Goal: Entertainment & Leisure: Consume media (video, audio)

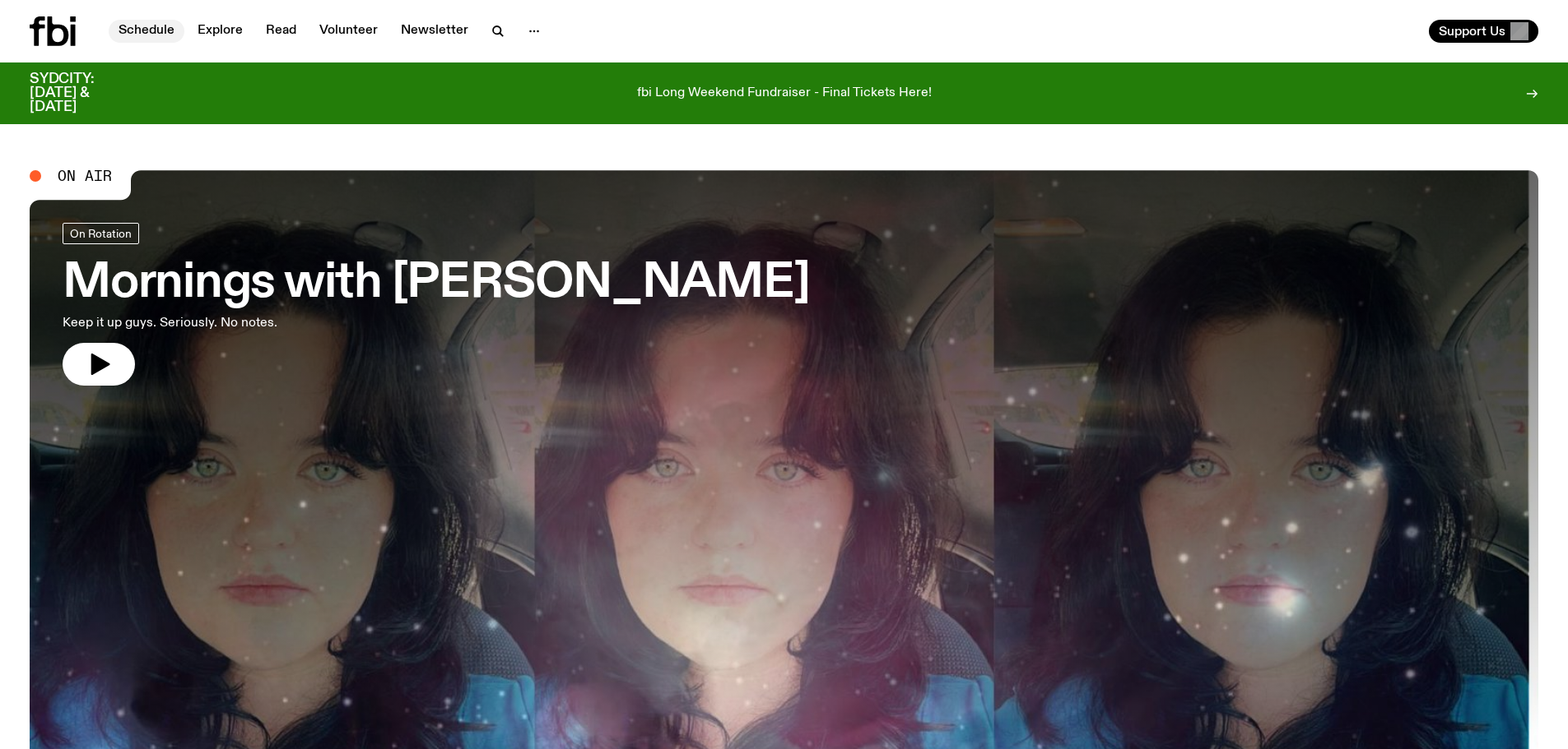
click at [163, 32] on link "Schedule" at bounding box center [146, 31] width 76 height 23
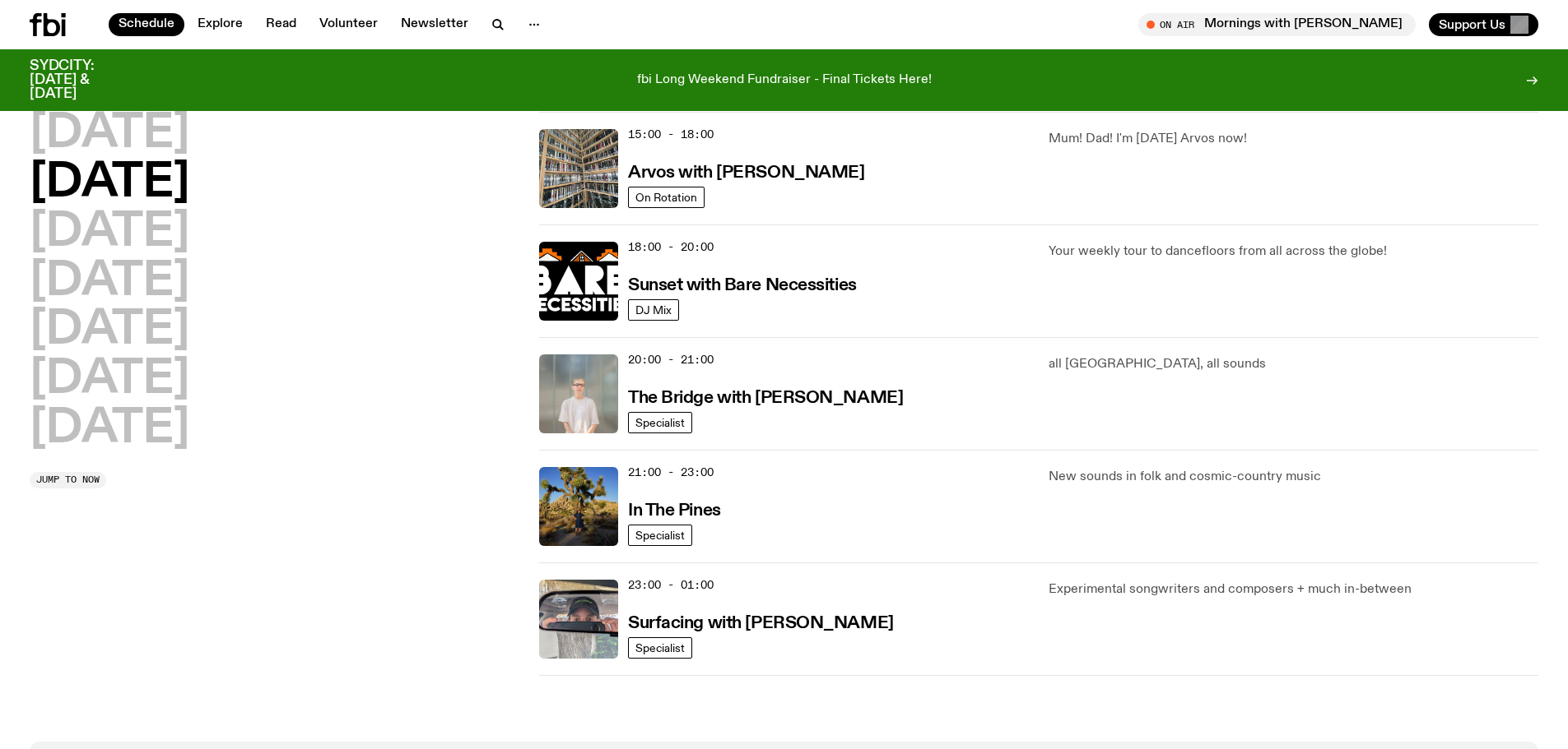
scroll to position [800, 0]
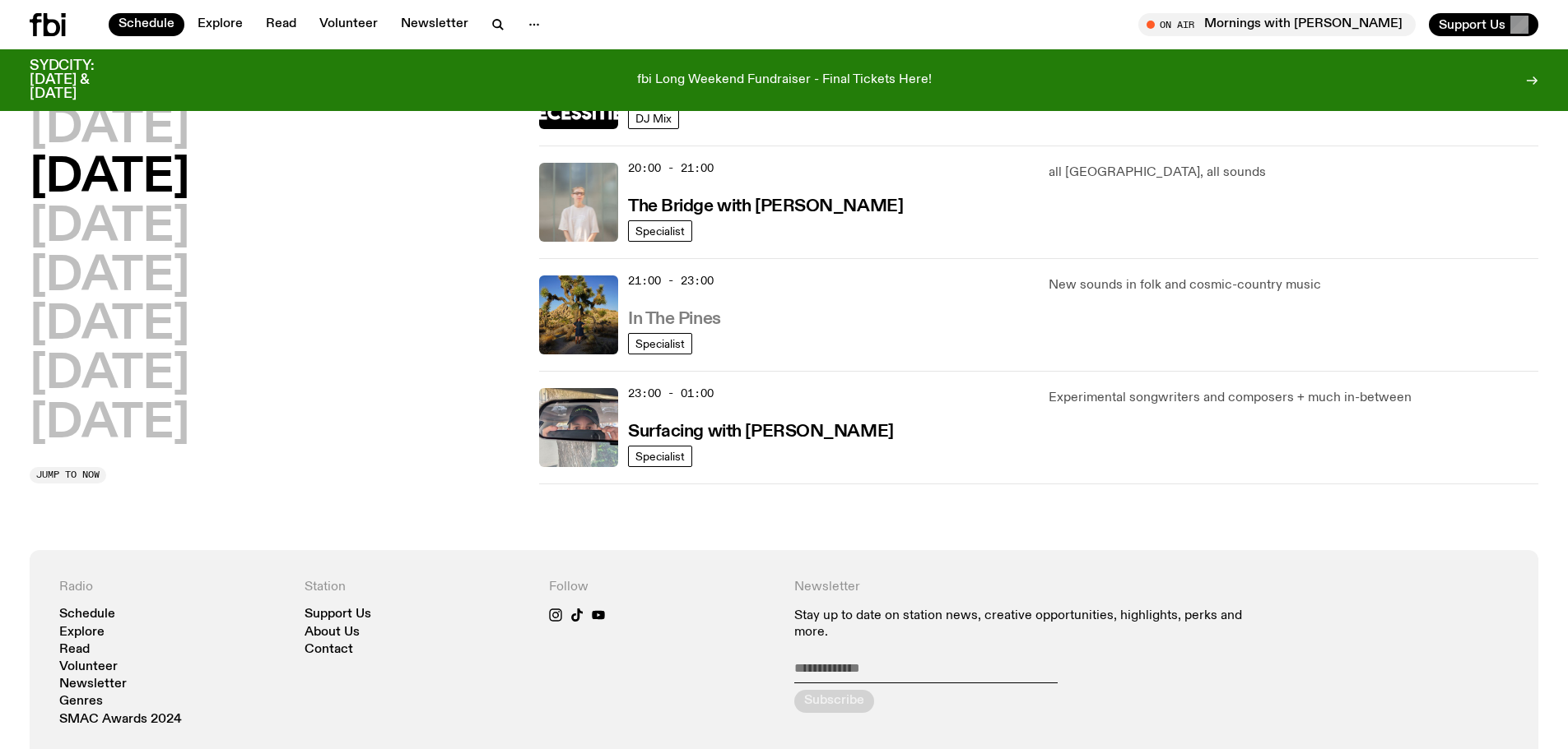
click at [675, 322] on h3 "In The Pines" at bounding box center [674, 319] width 93 height 17
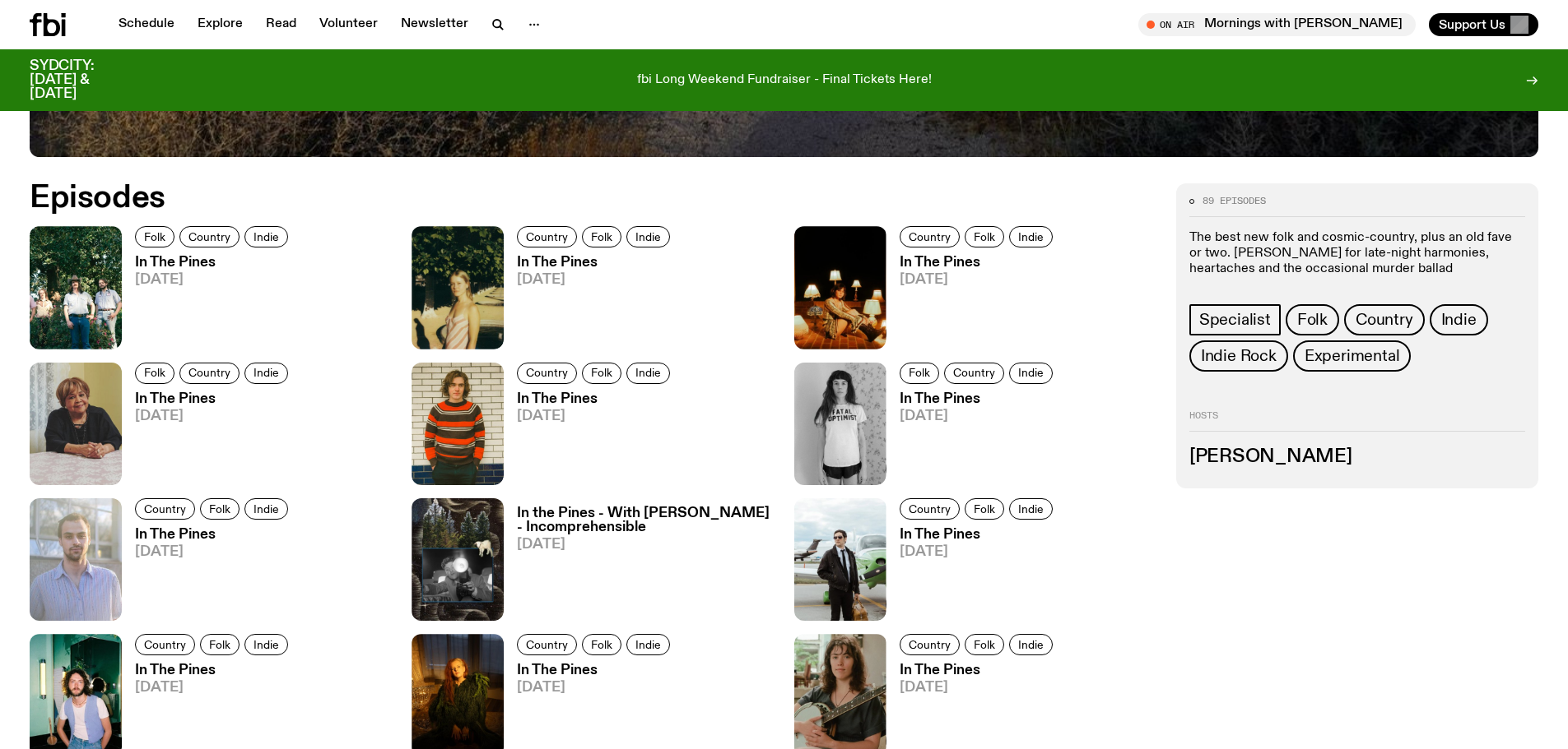
scroll to position [978, 0]
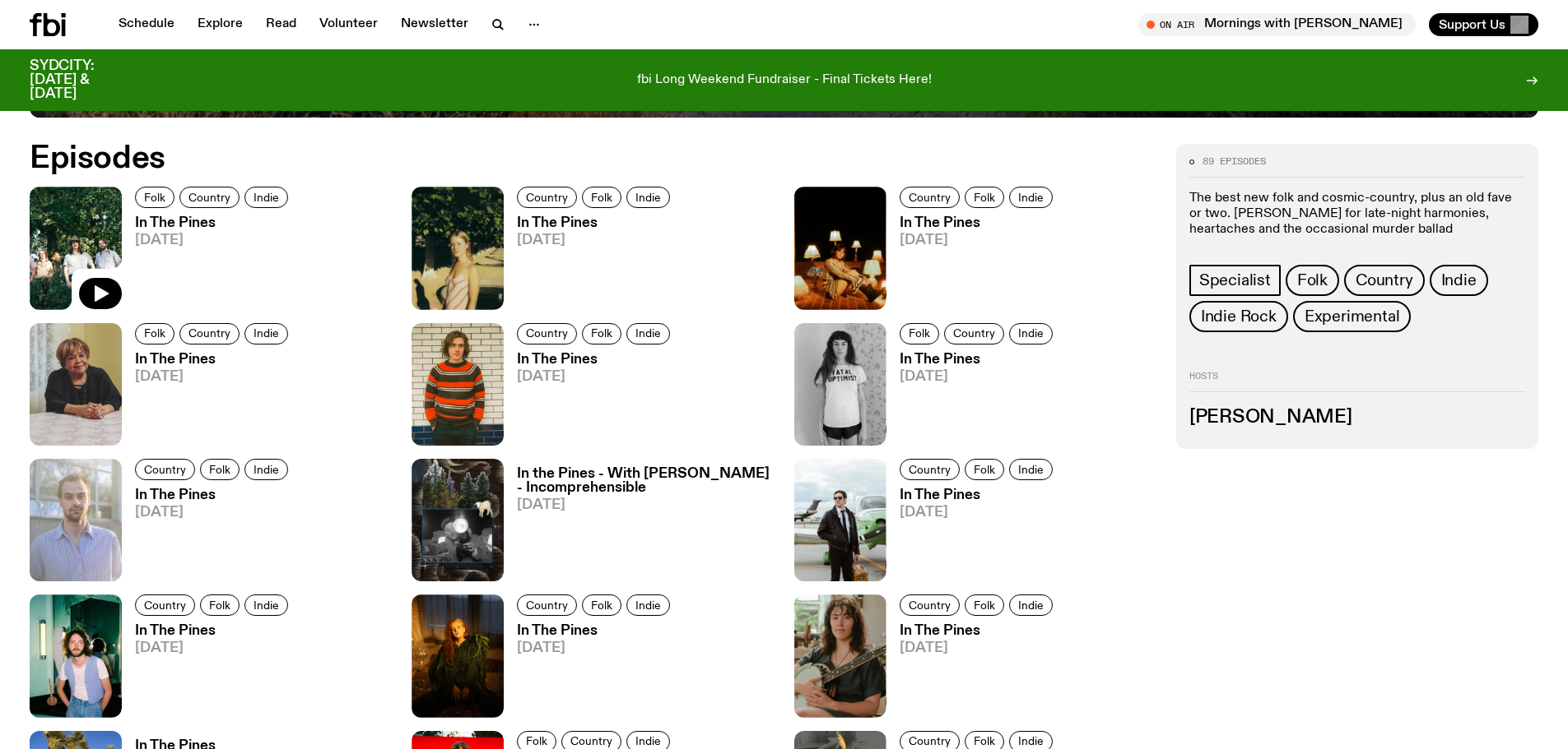
click at [83, 253] on img at bounding box center [75, 248] width 92 height 122
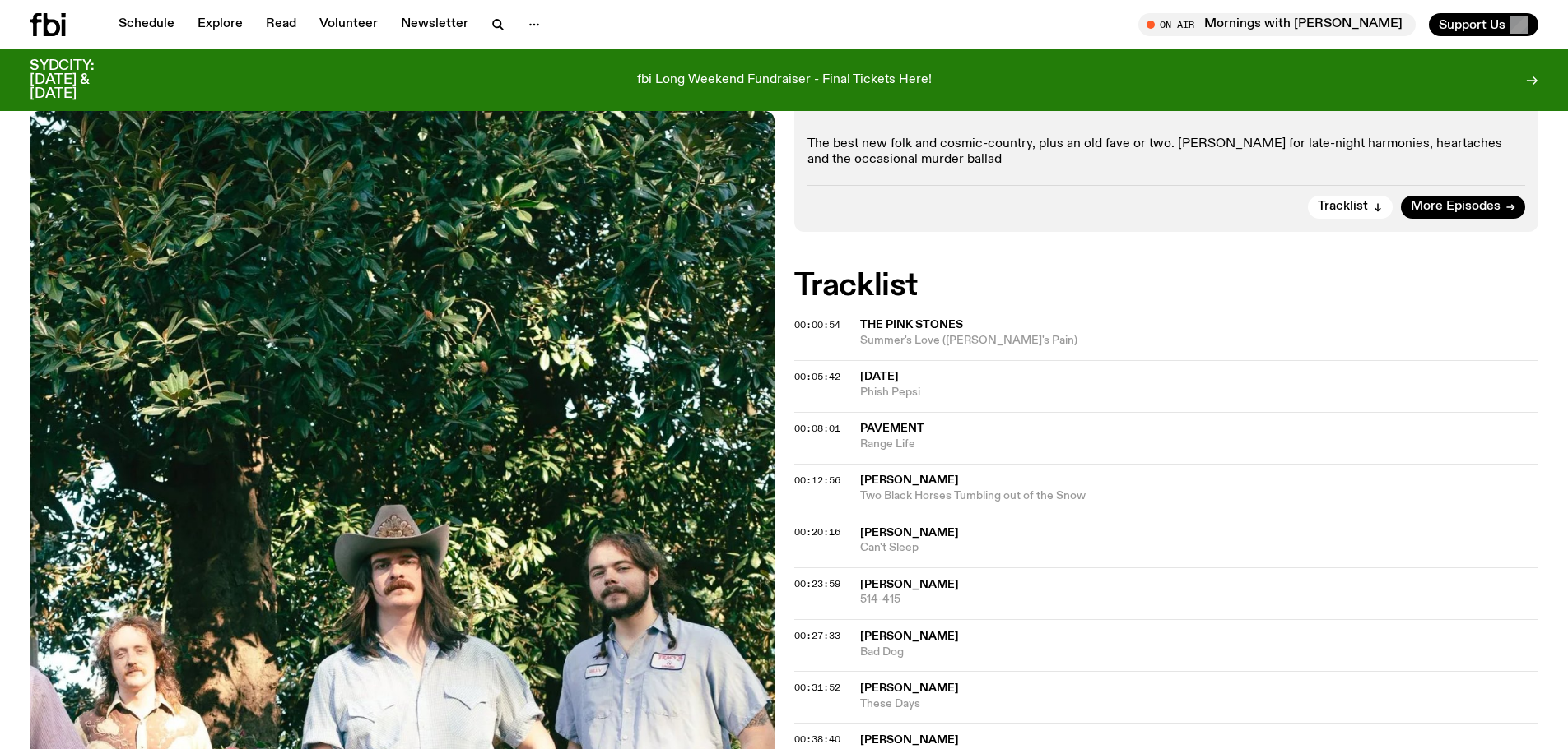
scroll to position [248, 0]
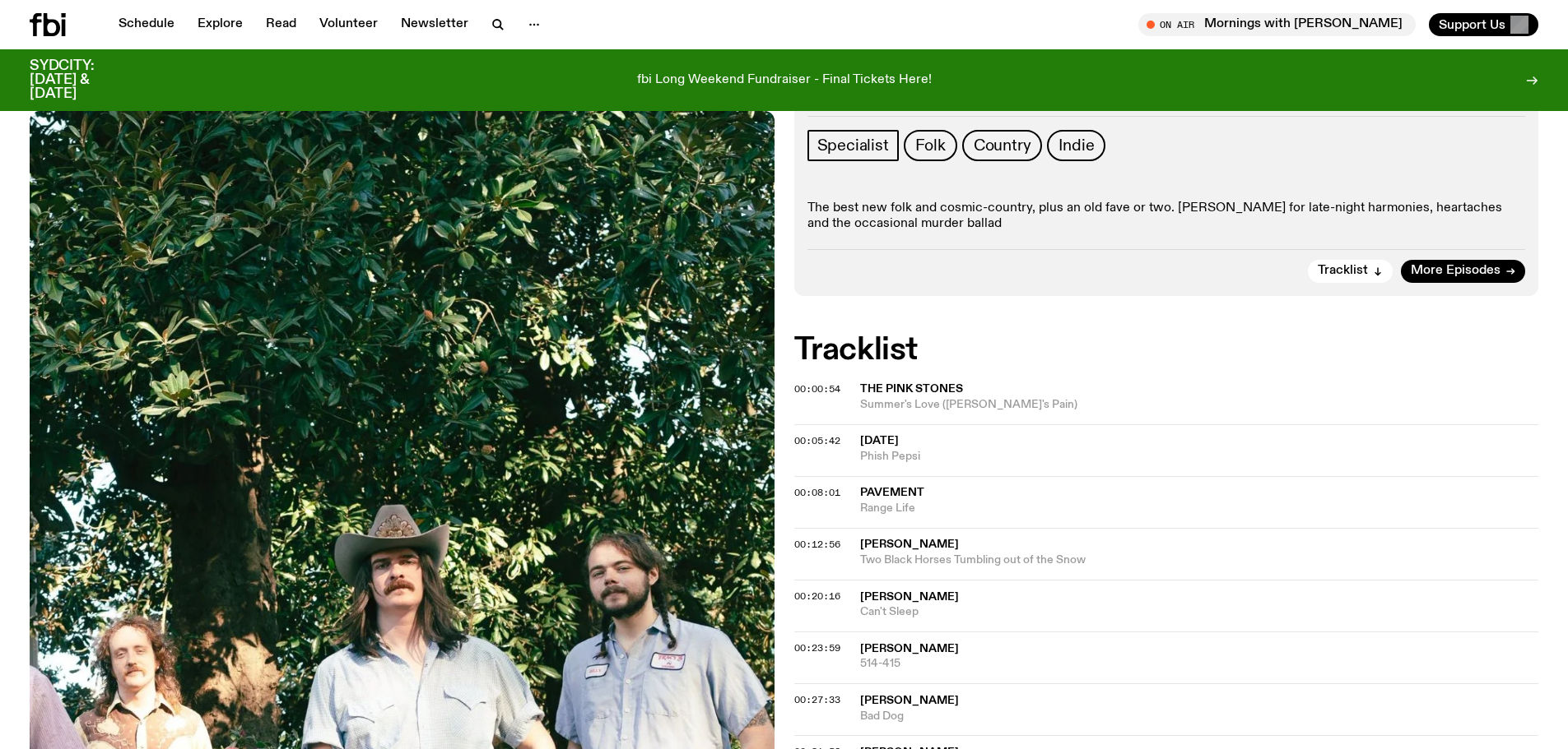
click at [554, 504] on img at bounding box center [402, 607] width 745 height 992
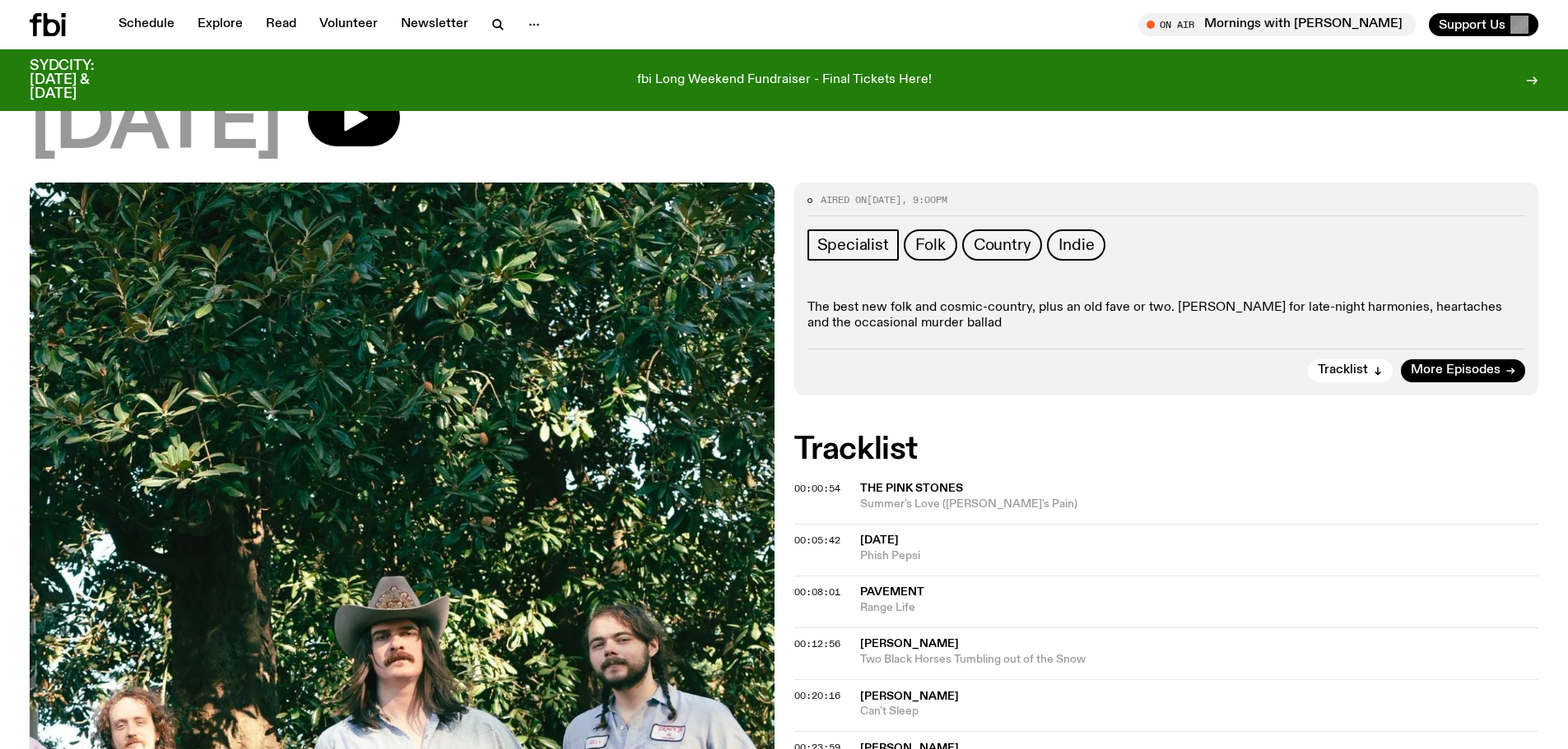
scroll to position [0, 0]
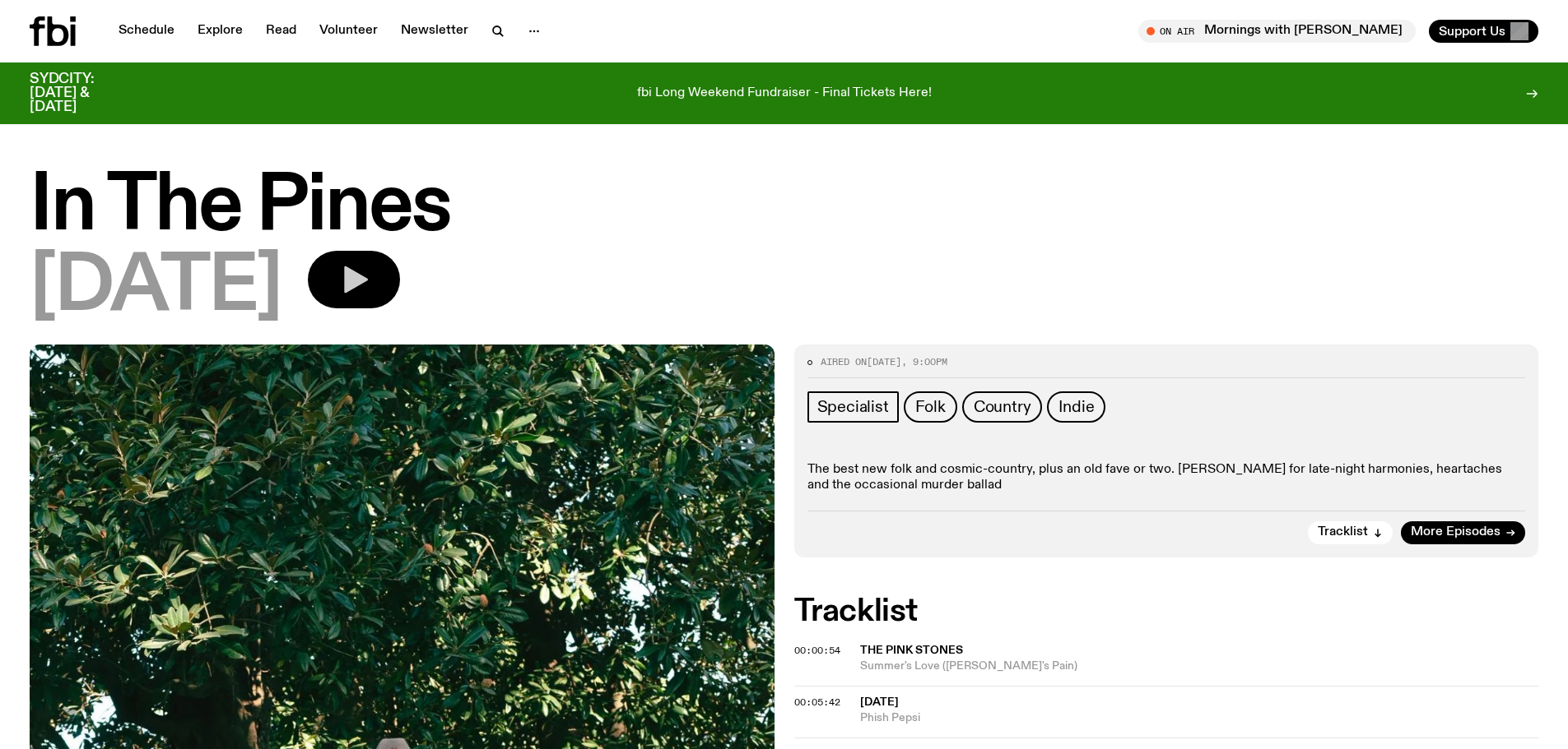
click at [371, 288] on icon "button" at bounding box center [354, 280] width 33 height 33
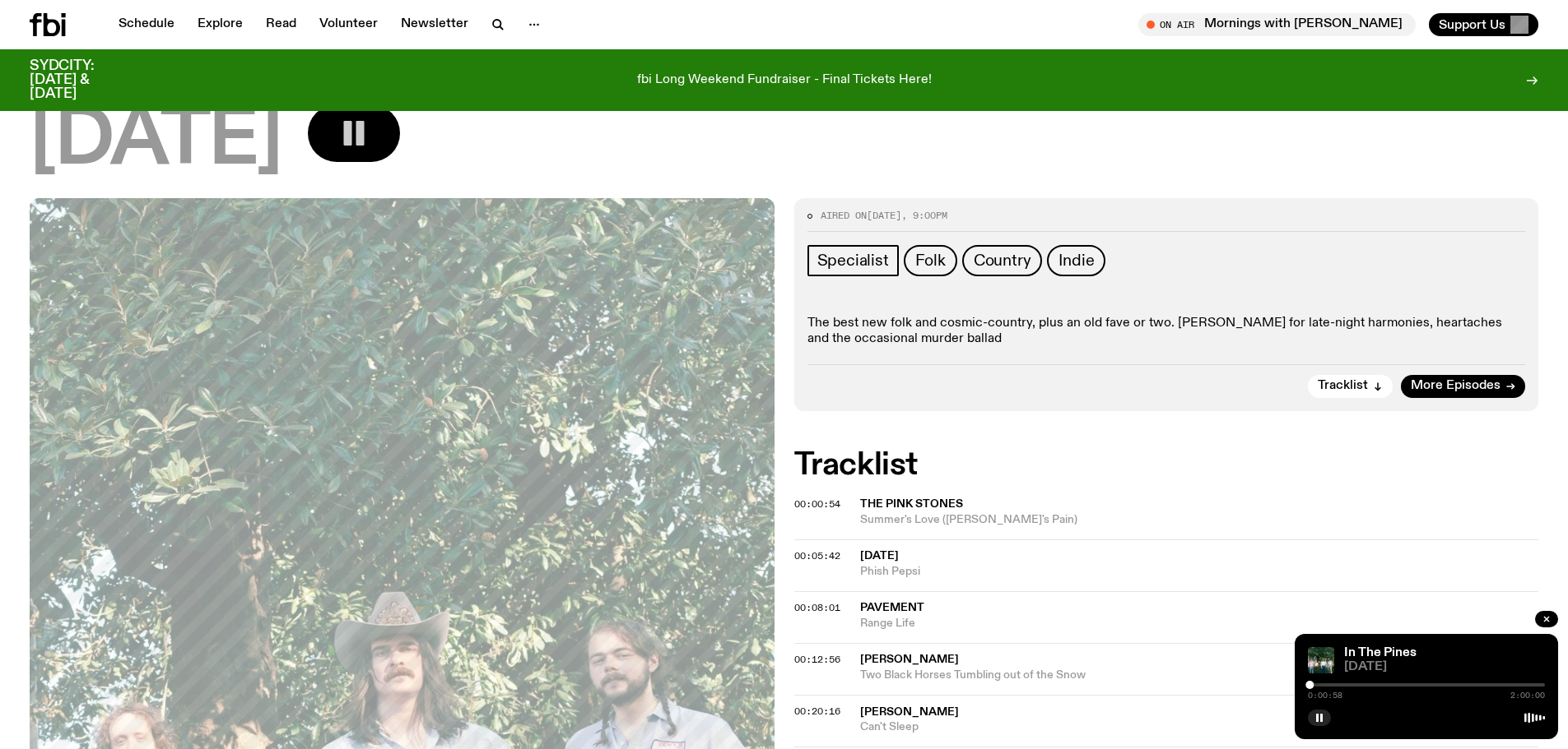
scroll to position [136, 0]
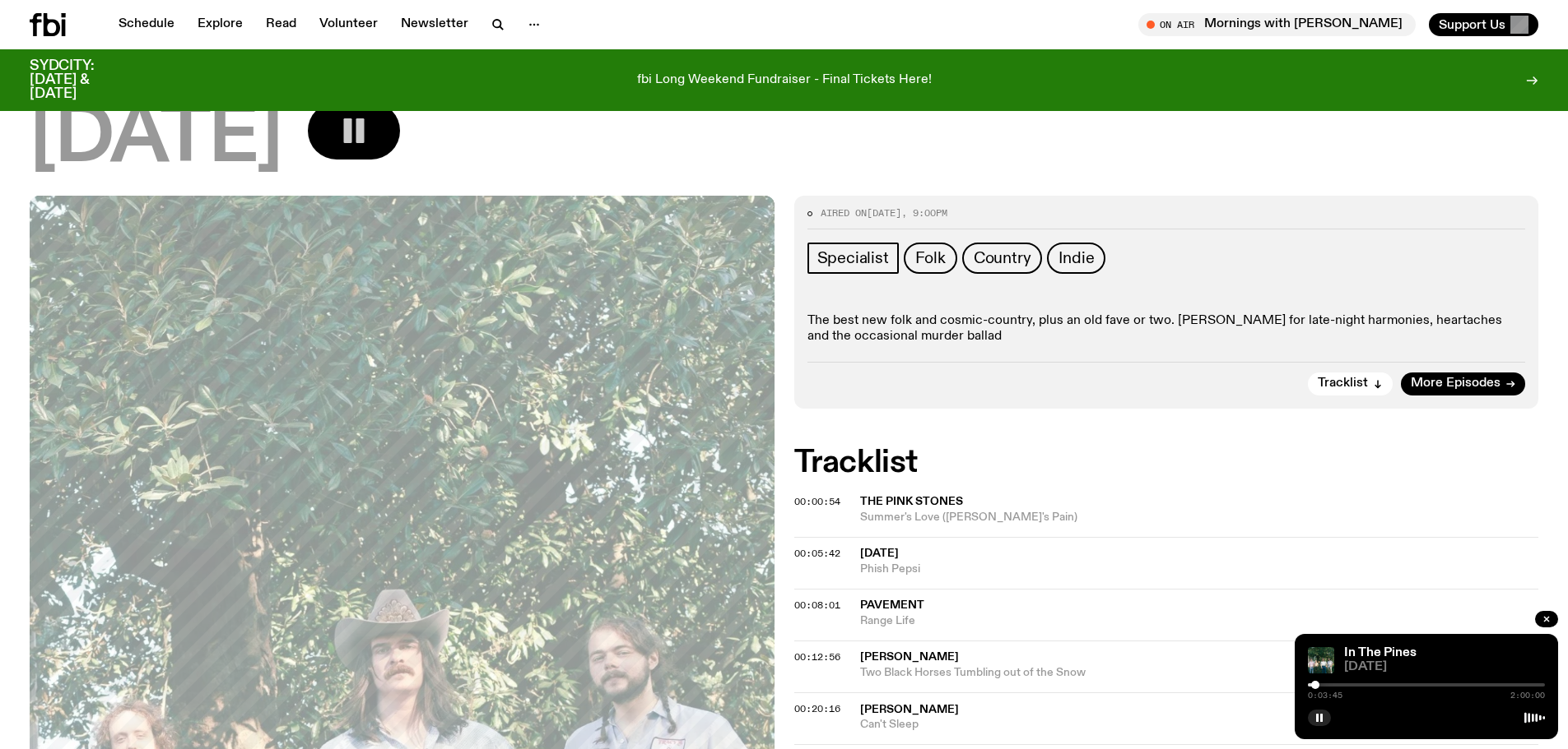
click at [1315, 681] on div at bounding box center [1314, 685] width 8 height 8
click at [1321, 682] on div "0:03:47 2:00:00" at bounding box center [1427, 691] width 237 height 20
click at [1321, 684] on div at bounding box center [1427, 685] width 237 height 4
click at [1326, 684] on div at bounding box center [1427, 685] width 237 height 4
click at [1333, 684] on div at bounding box center [1427, 685] width 237 height 4
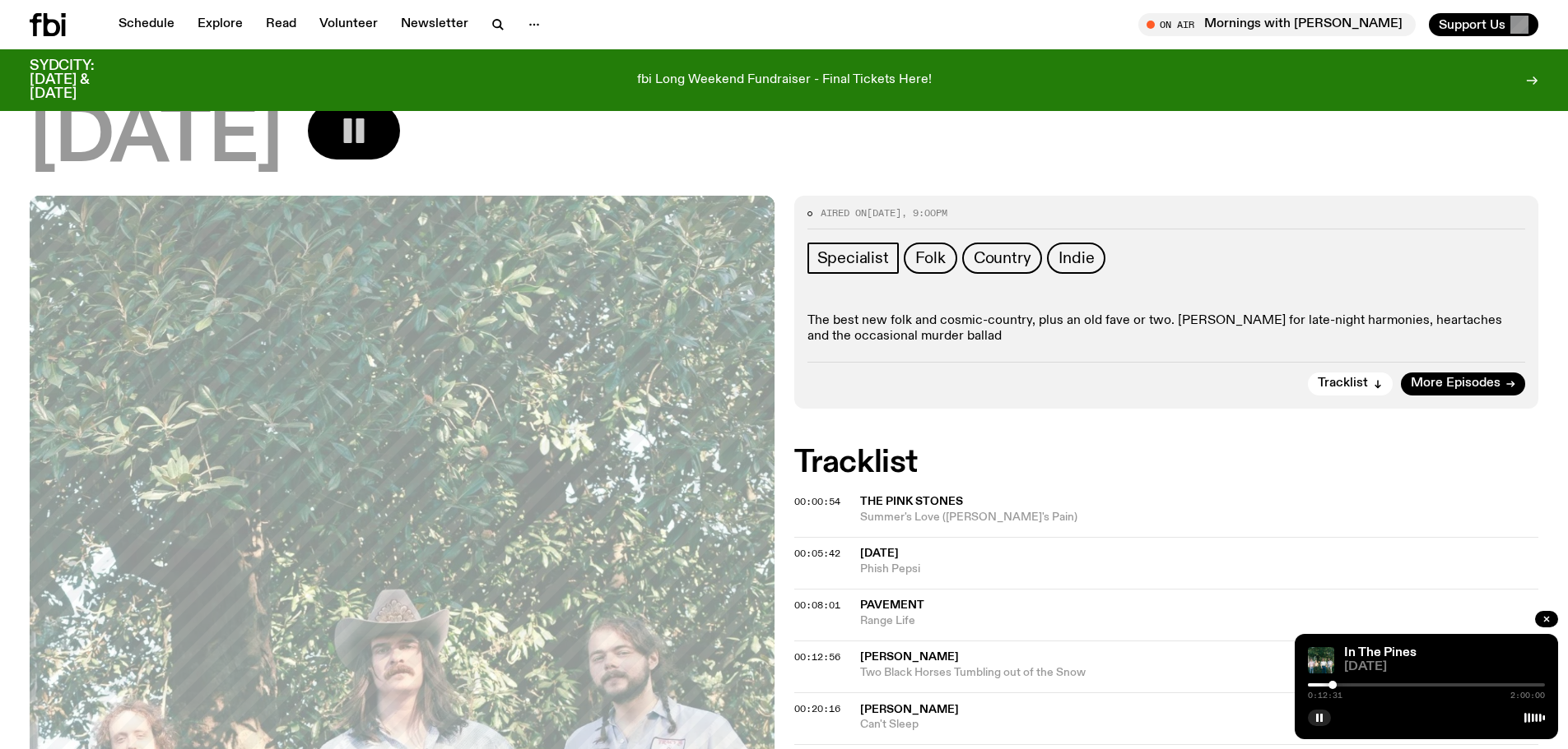
click at [1338, 687] on div "0:12:31 2:00:00" at bounding box center [1427, 691] width 237 height 20
click at [1338, 682] on div "0:12:32 2:00:00" at bounding box center [1427, 691] width 237 height 20
drag, startPoint x: 1334, startPoint y: 683, endPoint x: 1534, endPoint y: 682, distance: 200.0
click at [1534, 682] on div at bounding box center [1533, 685] width 8 height 8
drag, startPoint x: 1536, startPoint y: 685, endPoint x: 1513, endPoint y: 688, distance: 23.2
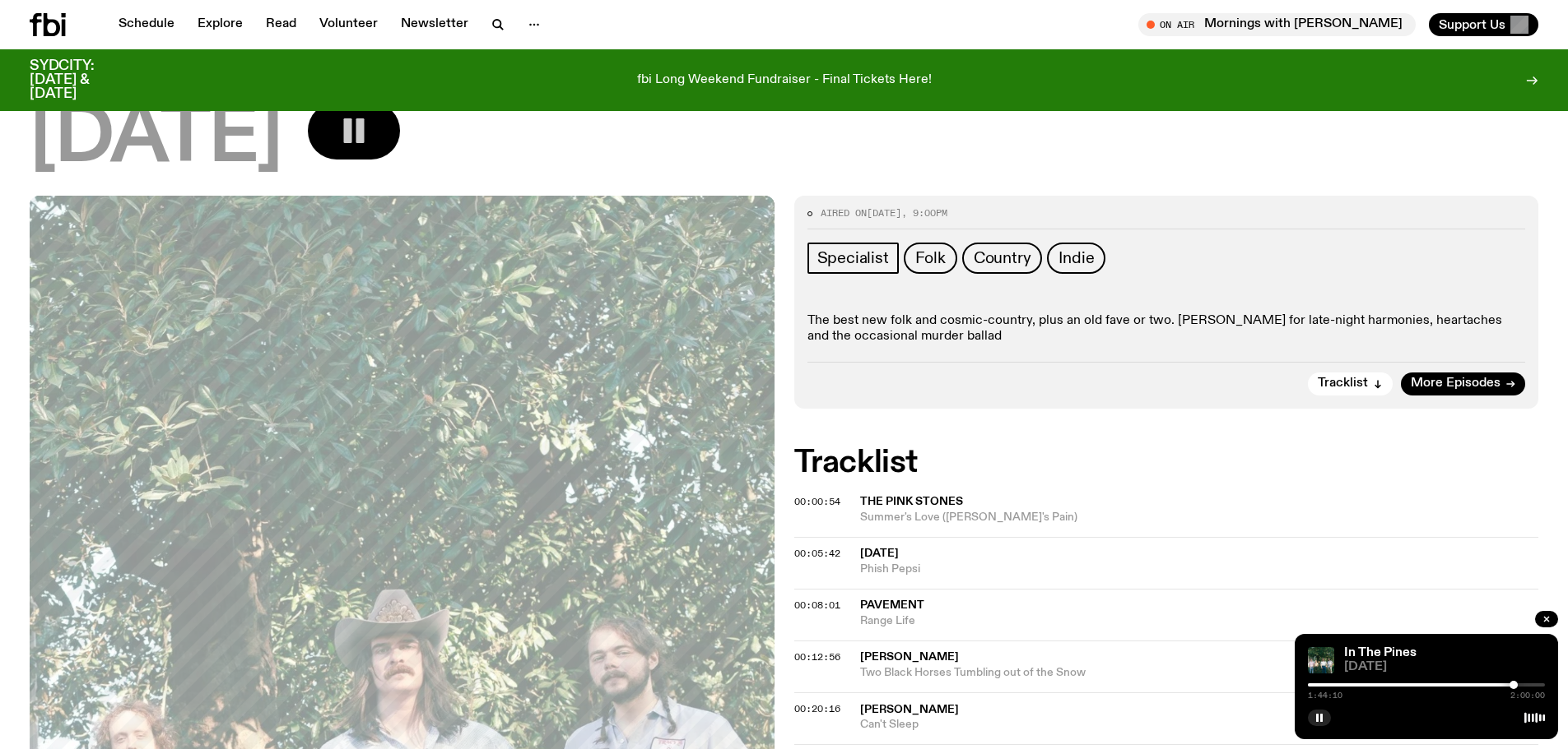
click at [1513, 688] on div at bounding box center [1513, 685] width 8 height 8
click at [1522, 682] on div "1:44:12 2:00:00" at bounding box center [1427, 691] width 237 height 20
click at [1519, 682] on div "1:44:13 2:00:00" at bounding box center [1427, 691] width 237 height 20
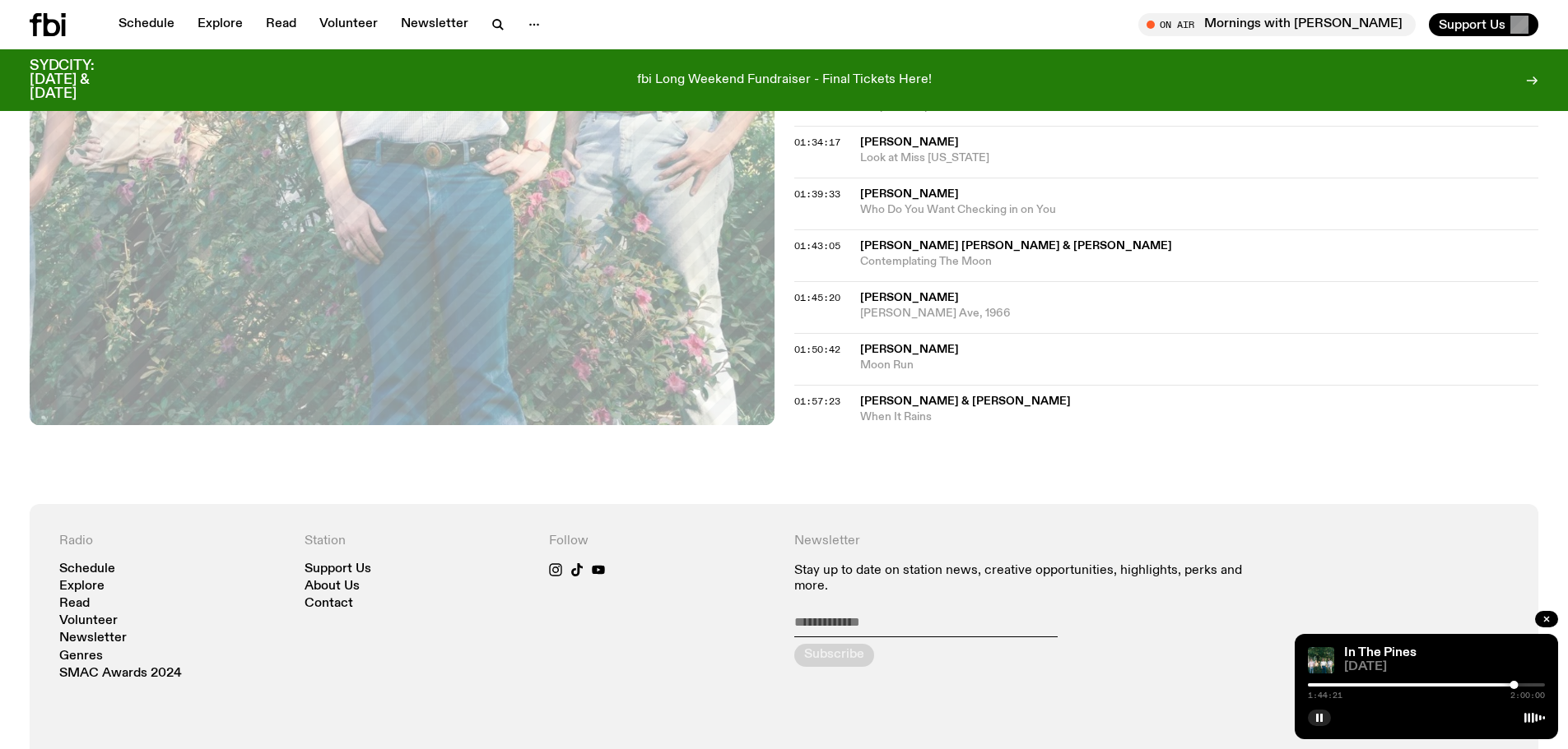
scroll to position [1508, 0]
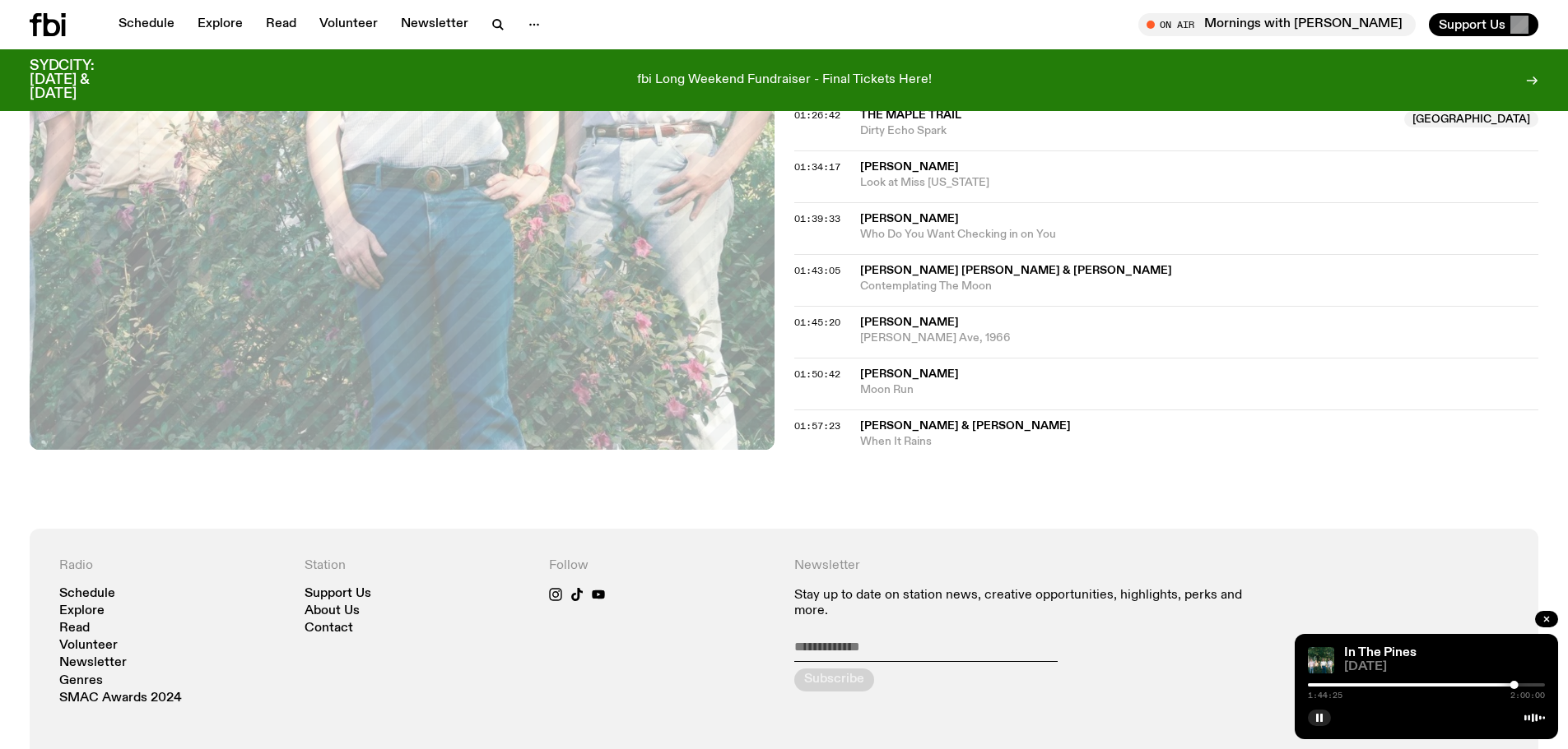
click at [1522, 685] on div at bounding box center [1427, 685] width 237 height 4
click at [1531, 682] on div "1:48:53 2:00:00" at bounding box center [1427, 691] width 237 height 20
click at [1528, 683] on div at bounding box center [1427, 685] width 237 height 4
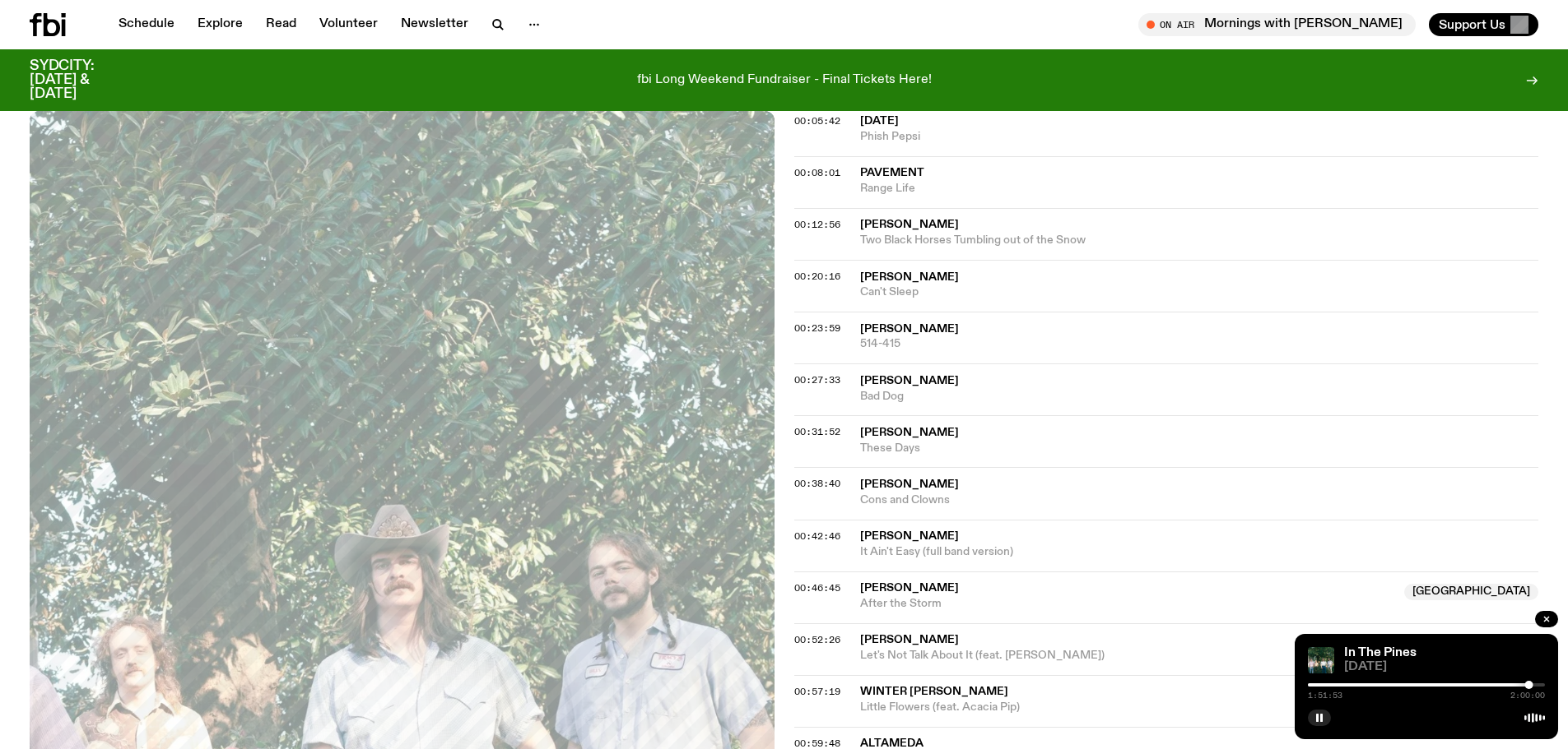
scroll to position [265, 0]
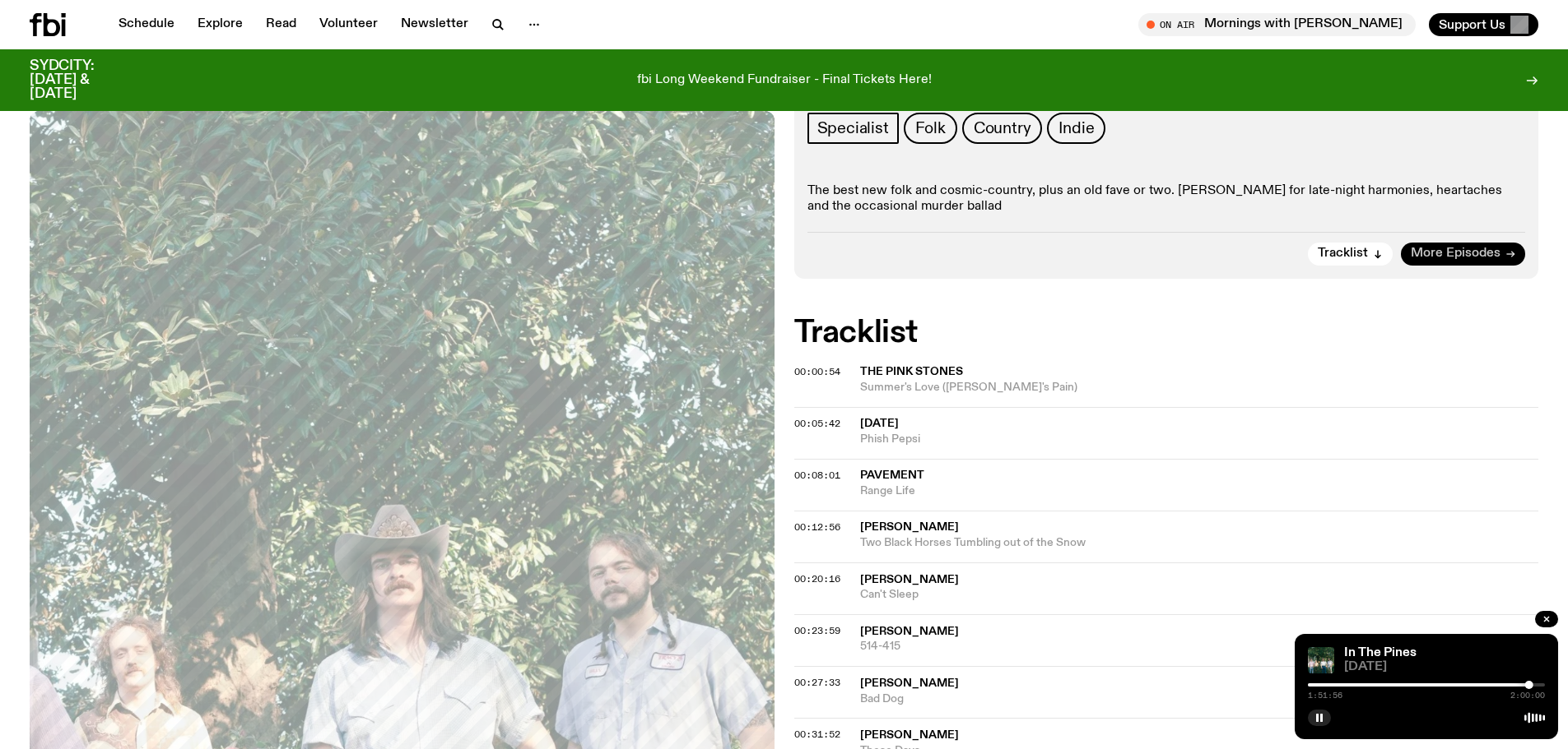
click at [1469, 255] on span "More Episodes" at bounding box center [1455, 254] width 89 height 13
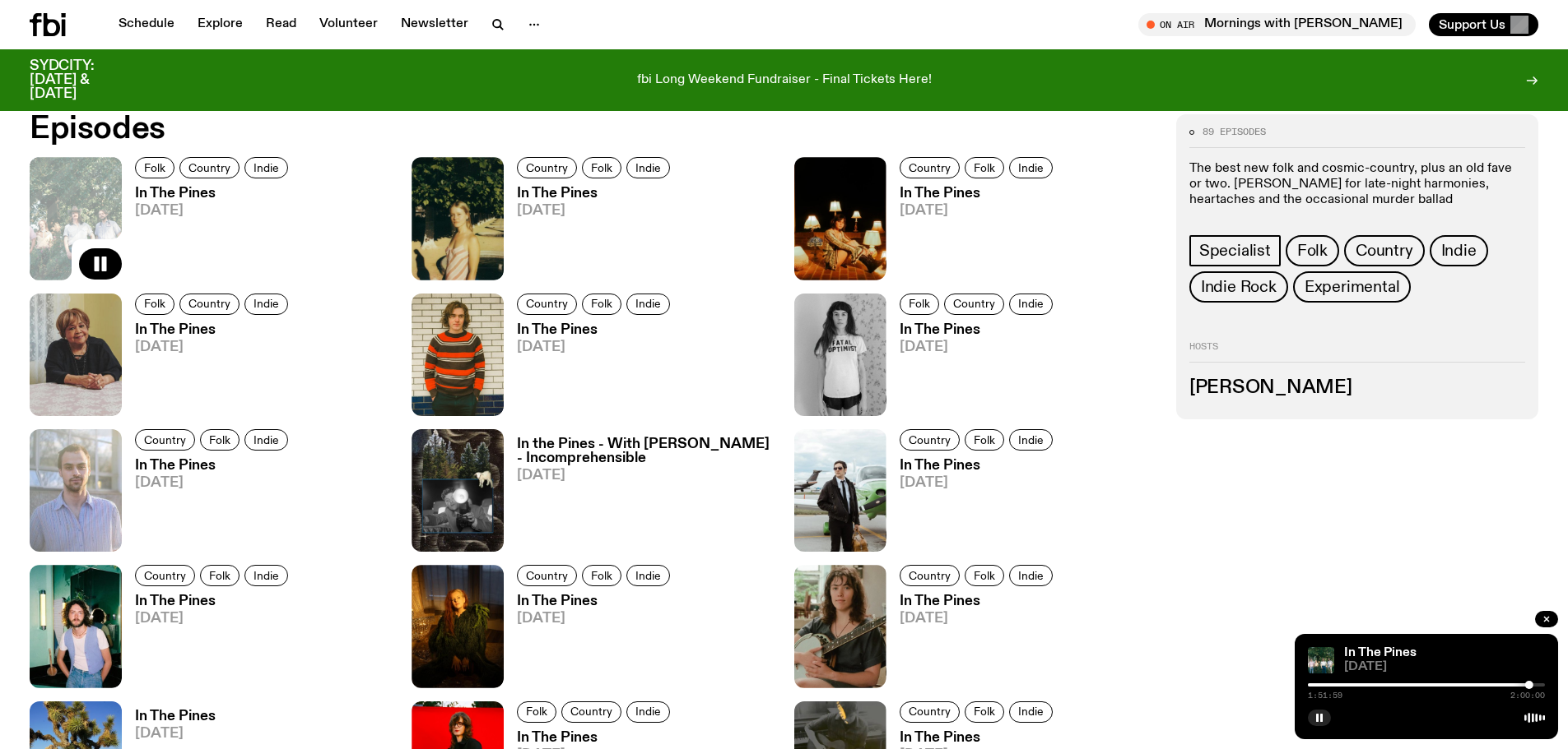
scroll to position [845, 0]
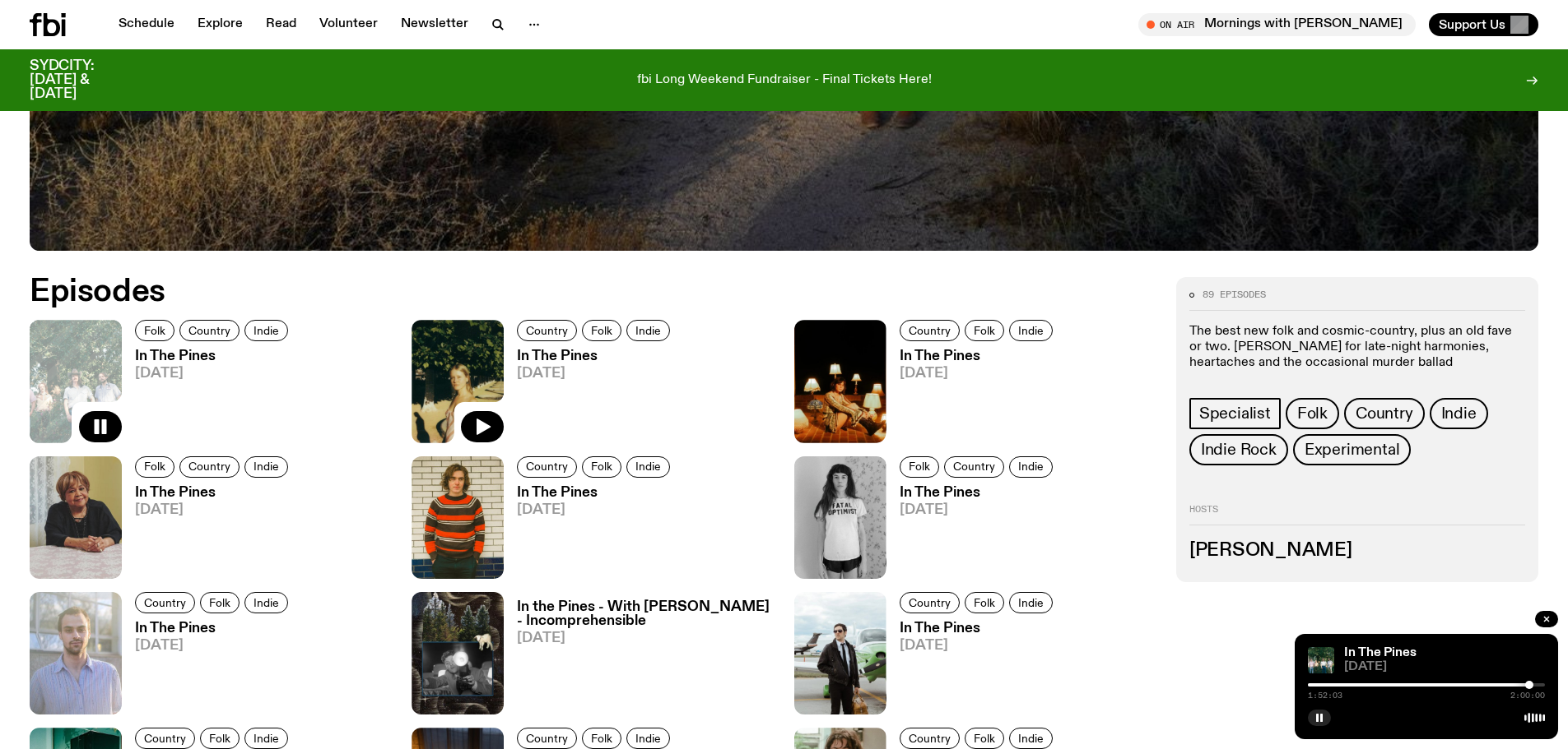
click at [447, 359] on img at bounding box center [457, 381] width 92 height 122
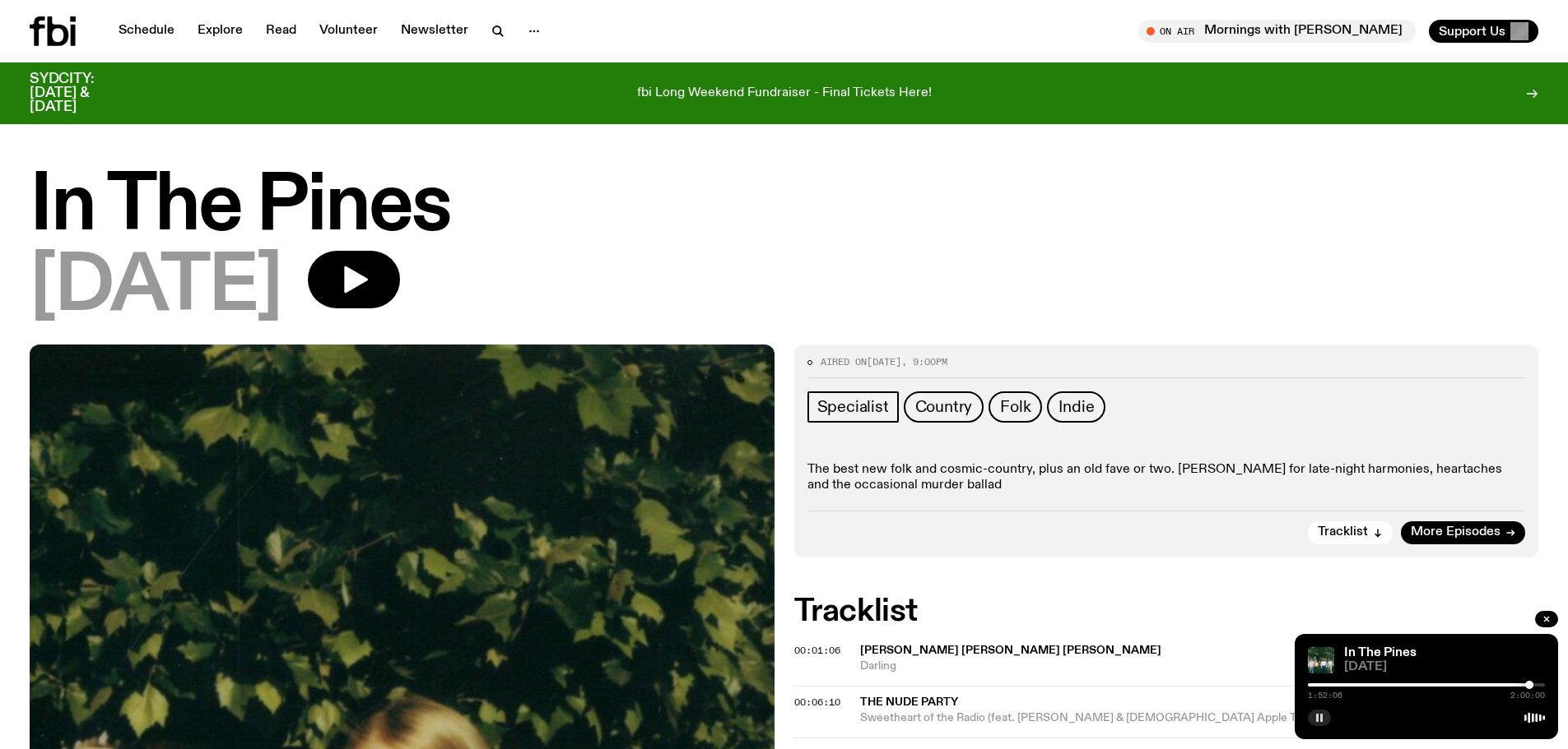
click at [1312, 720] on button "button" at bounding box center [1319, 718] width 23 height 16
click at [1545, 617] on icon "button" at bounding box center [1546, 619] width 10 height 10
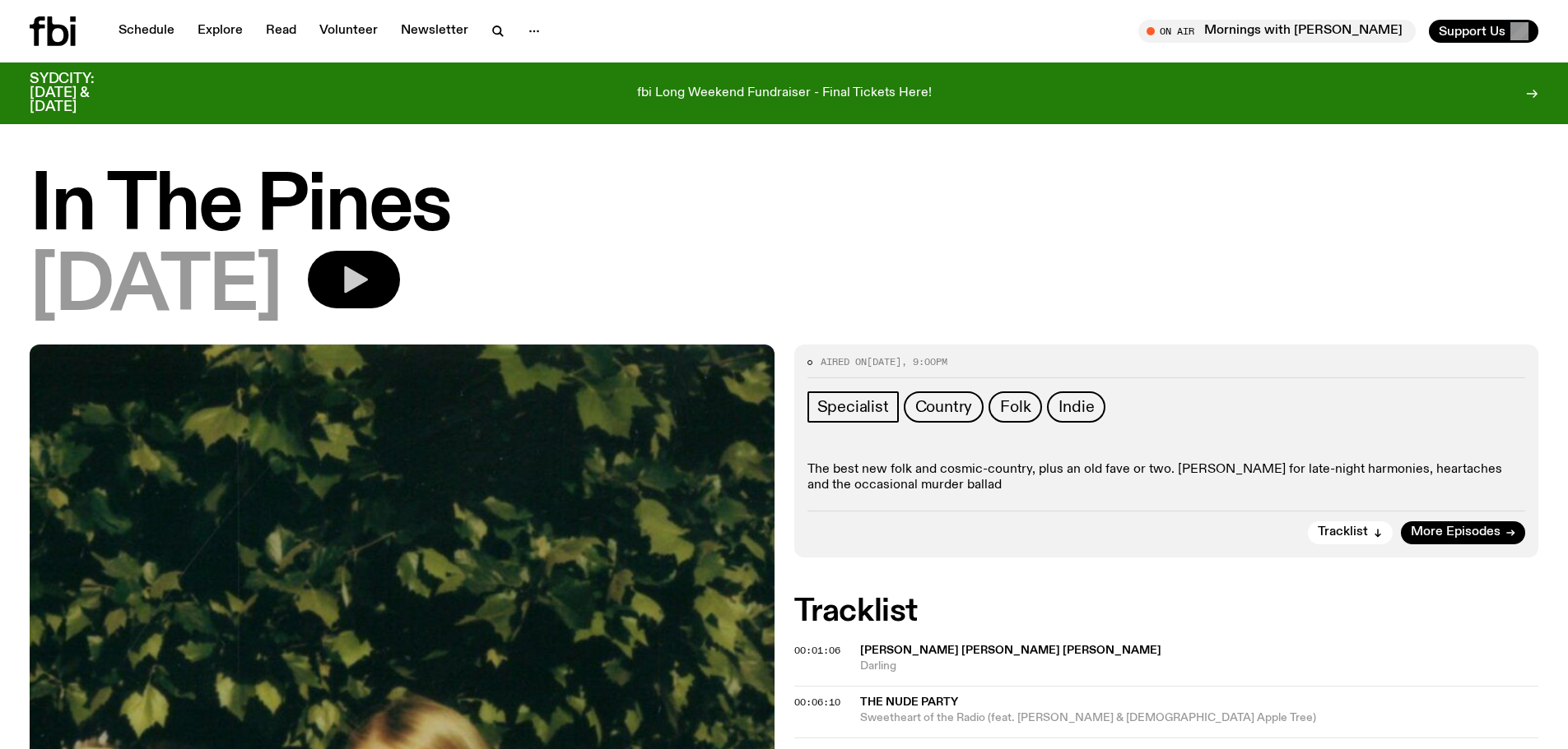
click at [368, 289] on icon "button" at bounding box center [356, 280] width 24 height 27
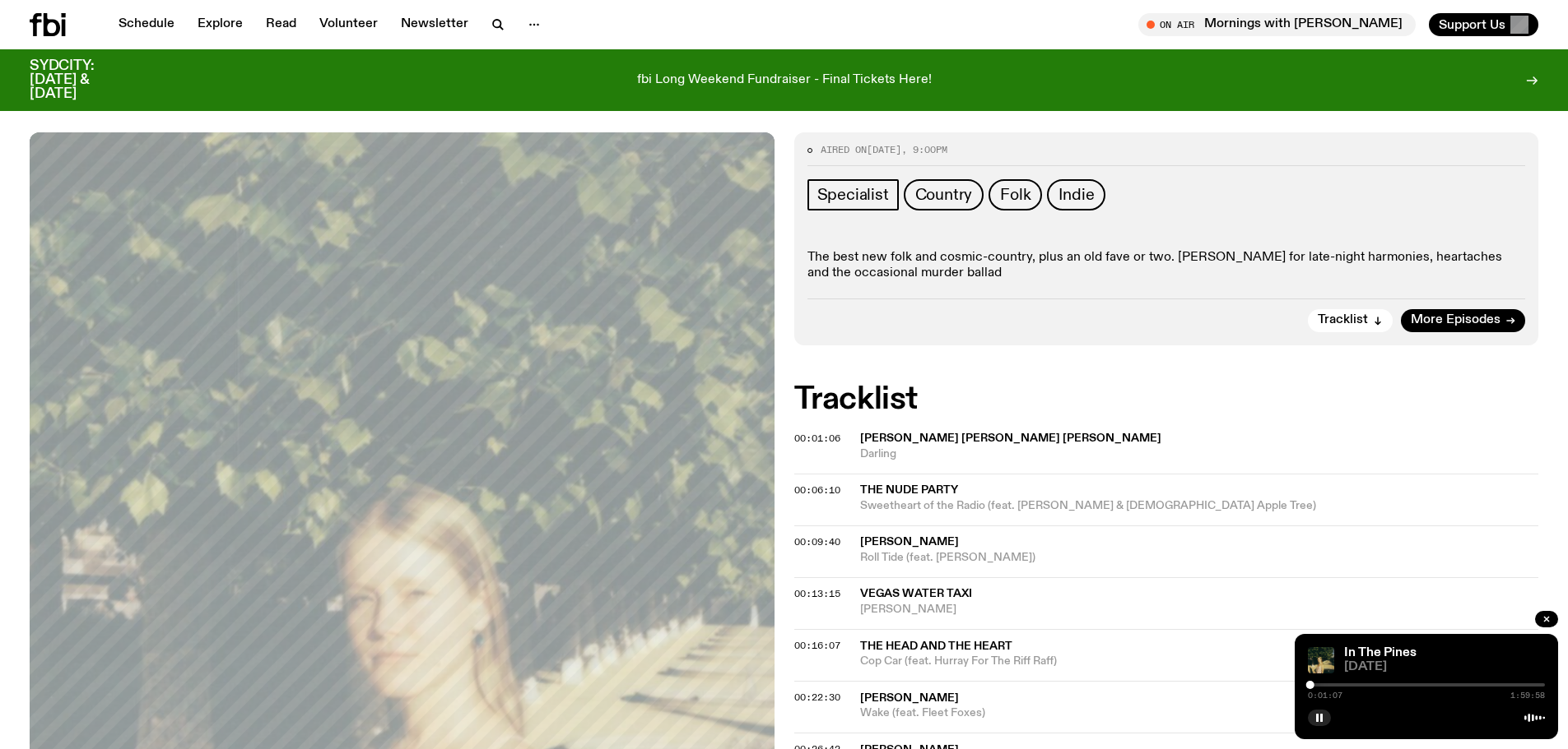
scroll to position [205, 0]
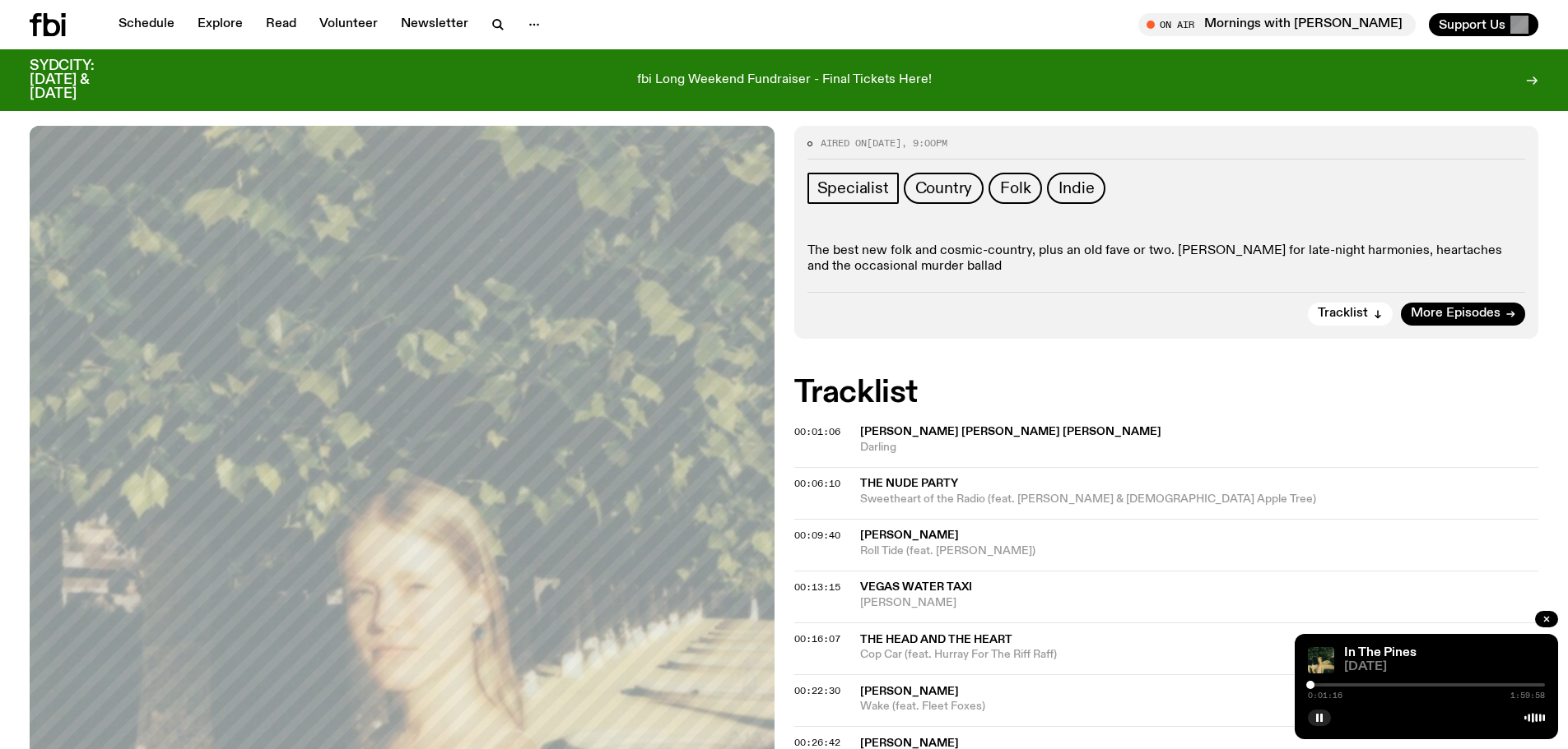
click at [1325, 683] on div at bounding box center [1427, 685] width 237 height 4
click at [1320, 683] on div at bounding box center [1207, 685] width 237 height 4
click at [1311, 721] on button "button" at bounding box center [1319, 718] width 23 height 16
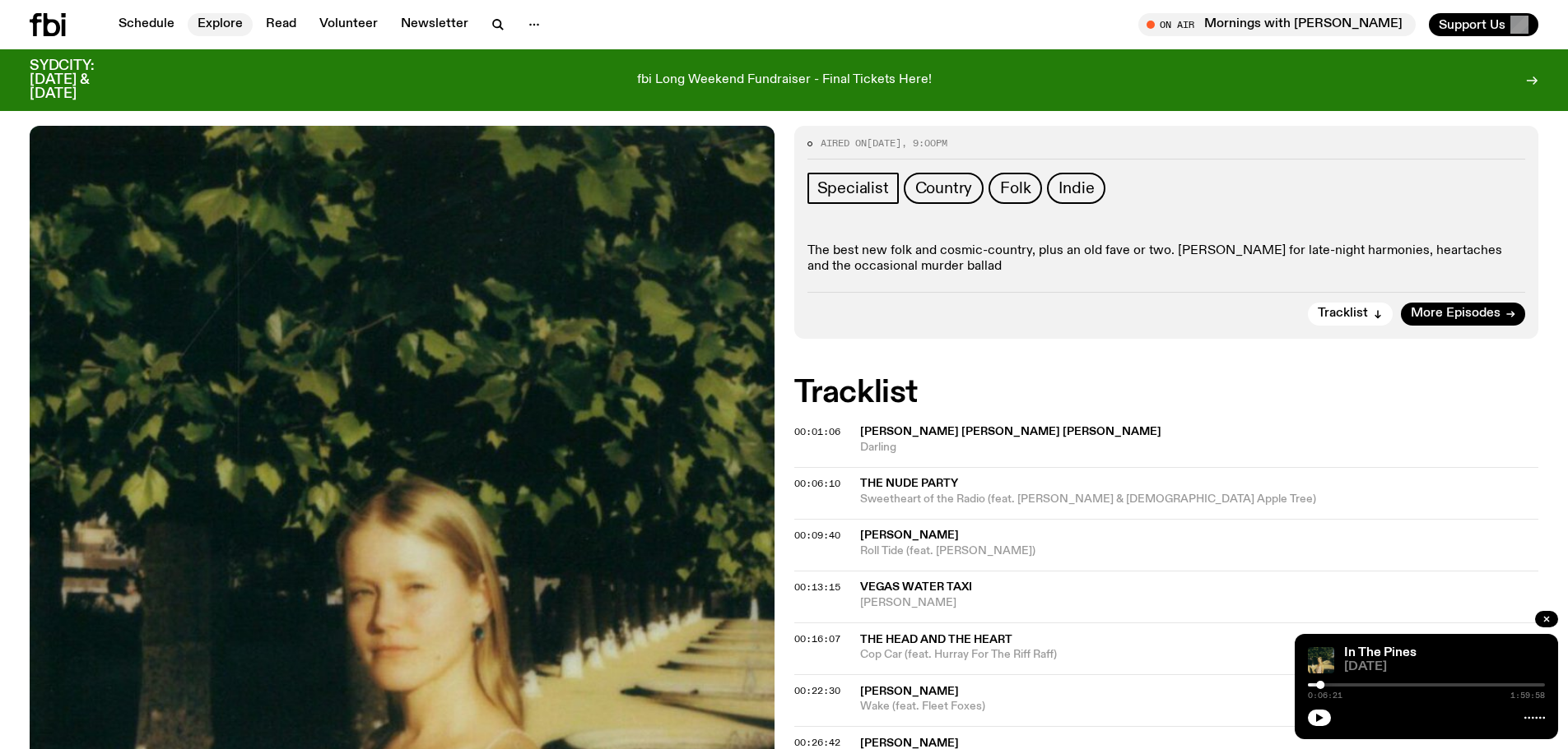
click at [217, 20] on link "Explore" at bounding box center [220, 24] width 65 height 23
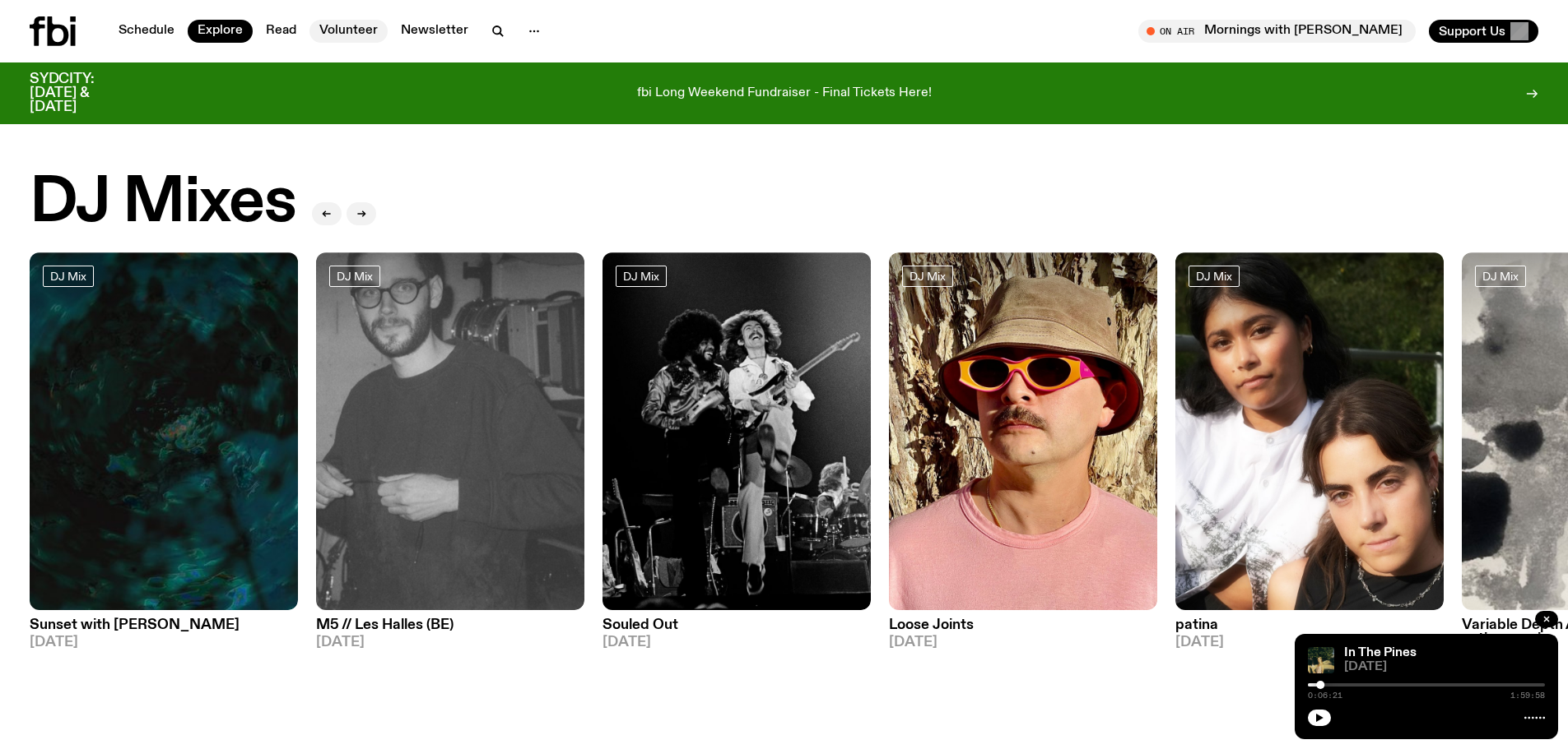
click at [322, 19] on div "Schedule Explore Read Volunteer Newsletter" at bounding box center [403, 31] width 748 height 29
click at [333, 29] on link "Volunteer" at bounding box center [349, 31] width 78 height 23
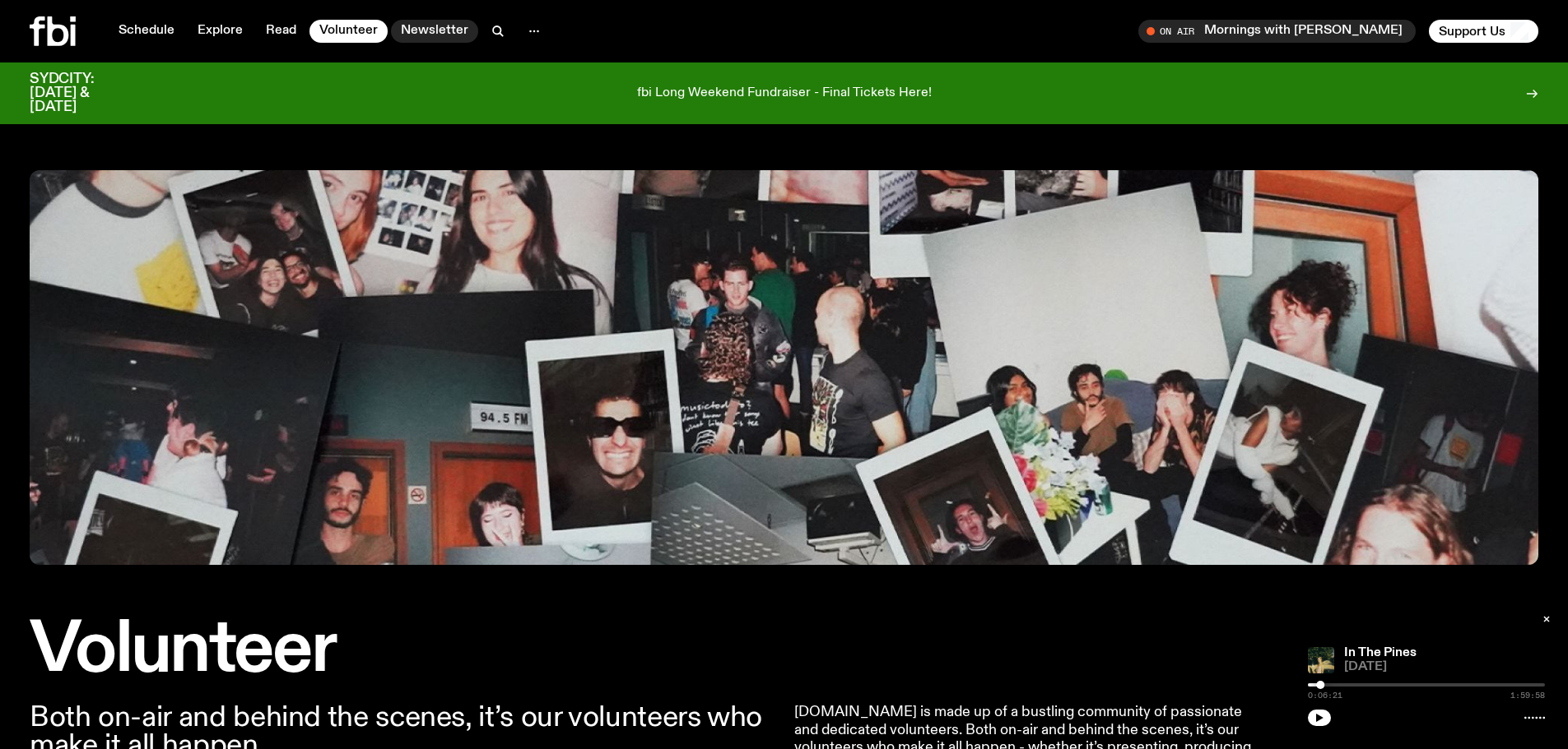
click at [431, 25] on link "Newsletter" at bounding box center [434, 31] width 88 height 23
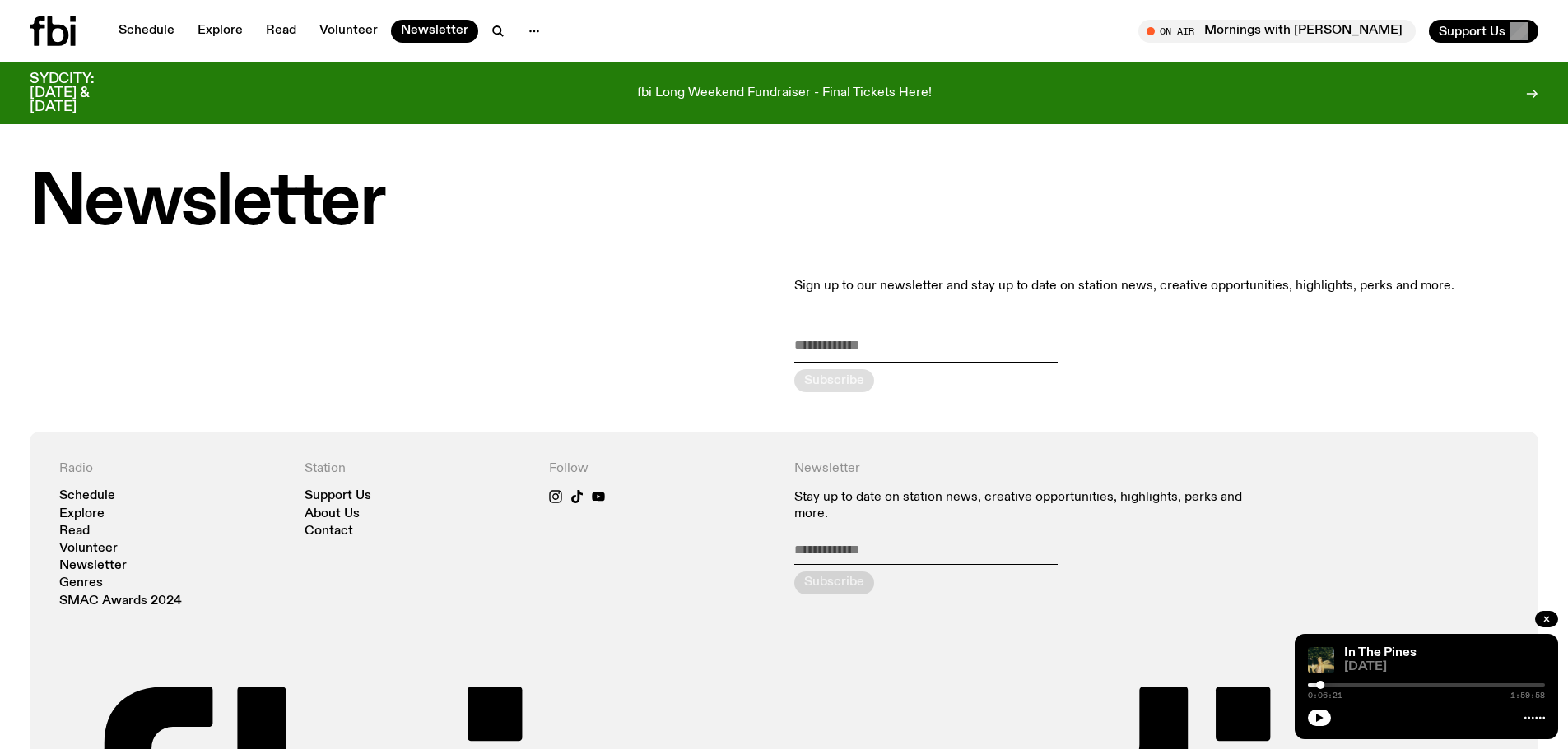
click at [329, 506] on nav "Support Us About Us Contact" at bounding box center [417, 514] width 225 height 47
click at [330, 509] on link "About Us" at bounding box center [332, 515] width 55 height 13
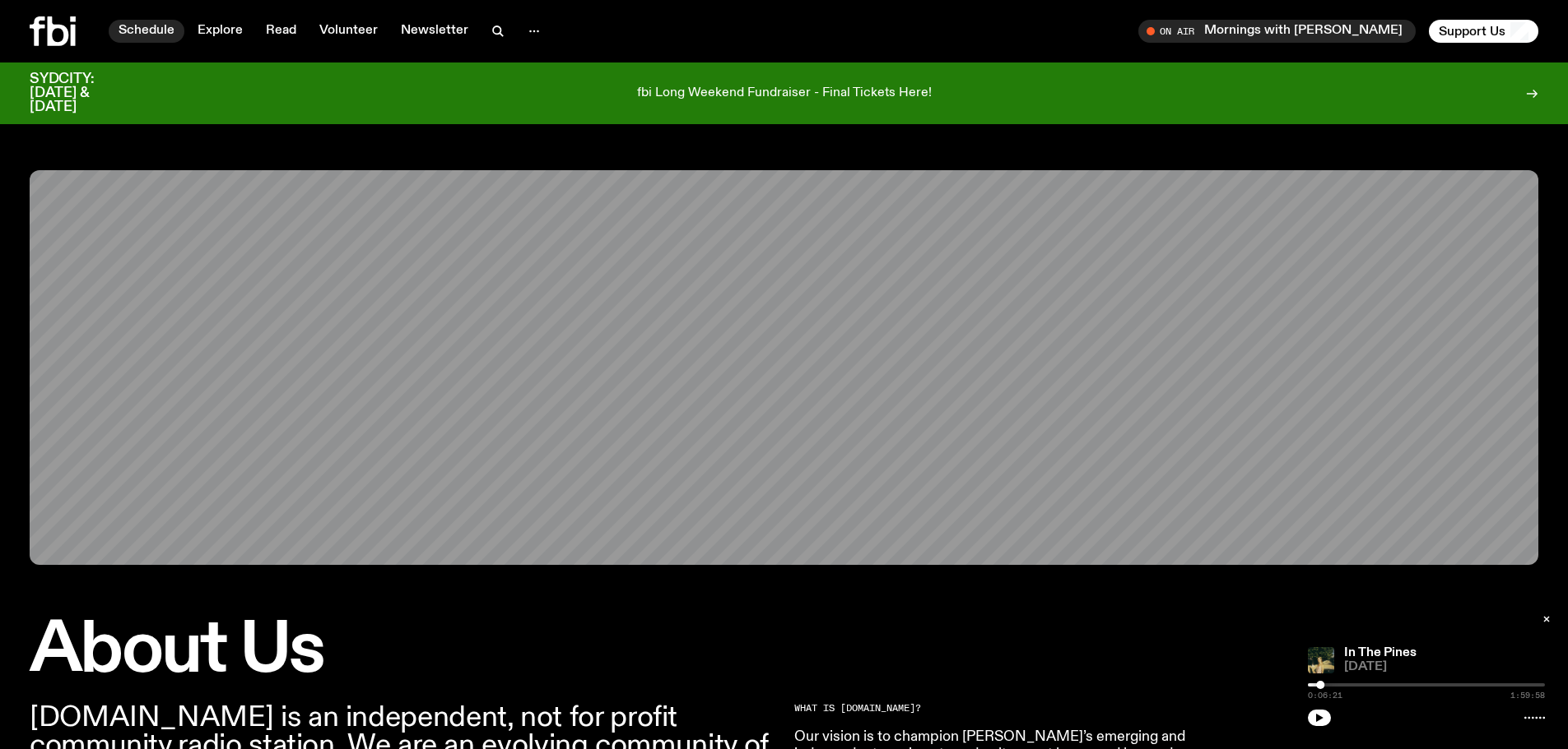
click at [163, 36] on link "Schedule" at bounding box center [146, 31] width 76 height 23
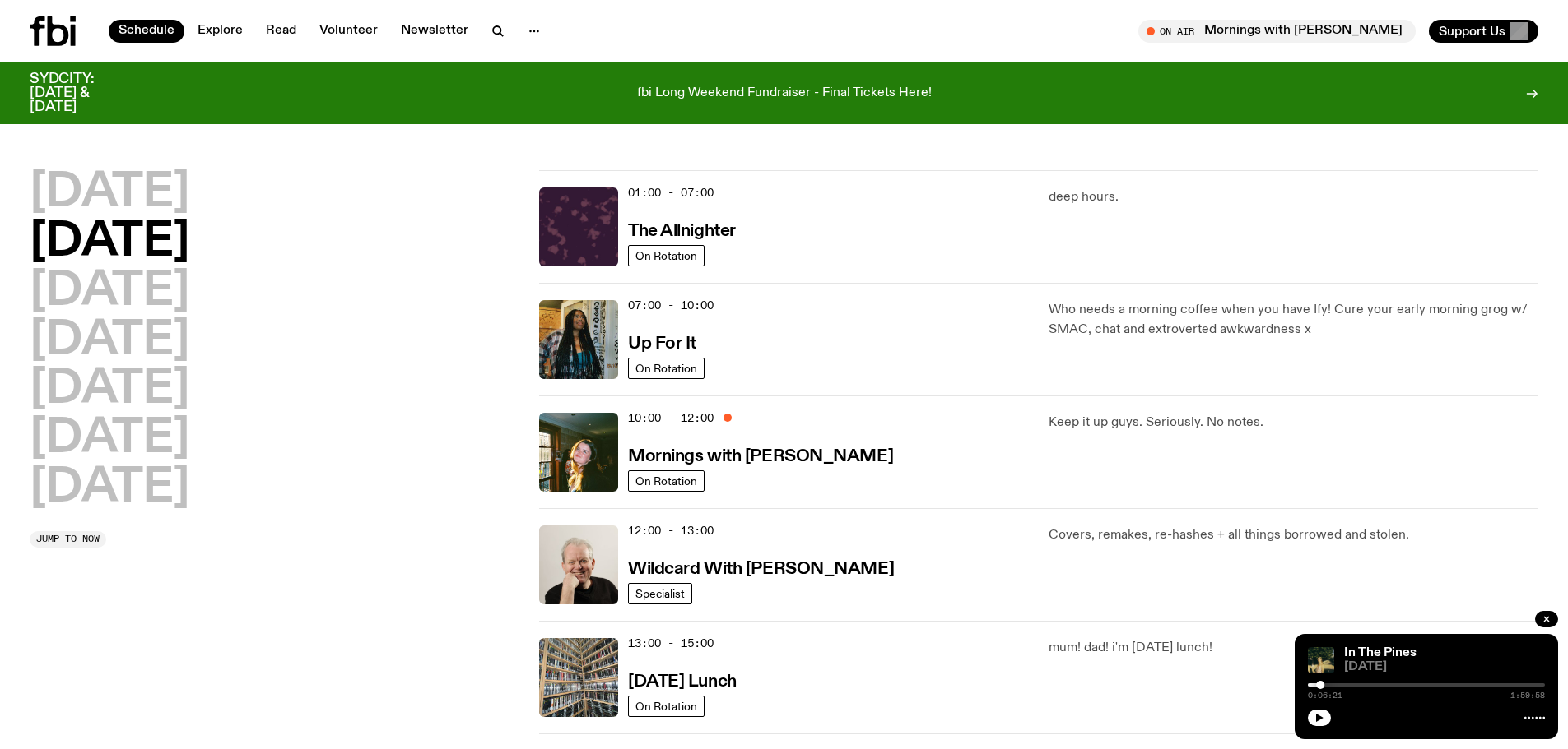
click at [149, 258] on h2 "[DATE]" at bounding box center [109, 243] width 160 height 46
click at [189, 199] on h2 "[DATE]" at bounding box center [109, 193] width 160 height 46
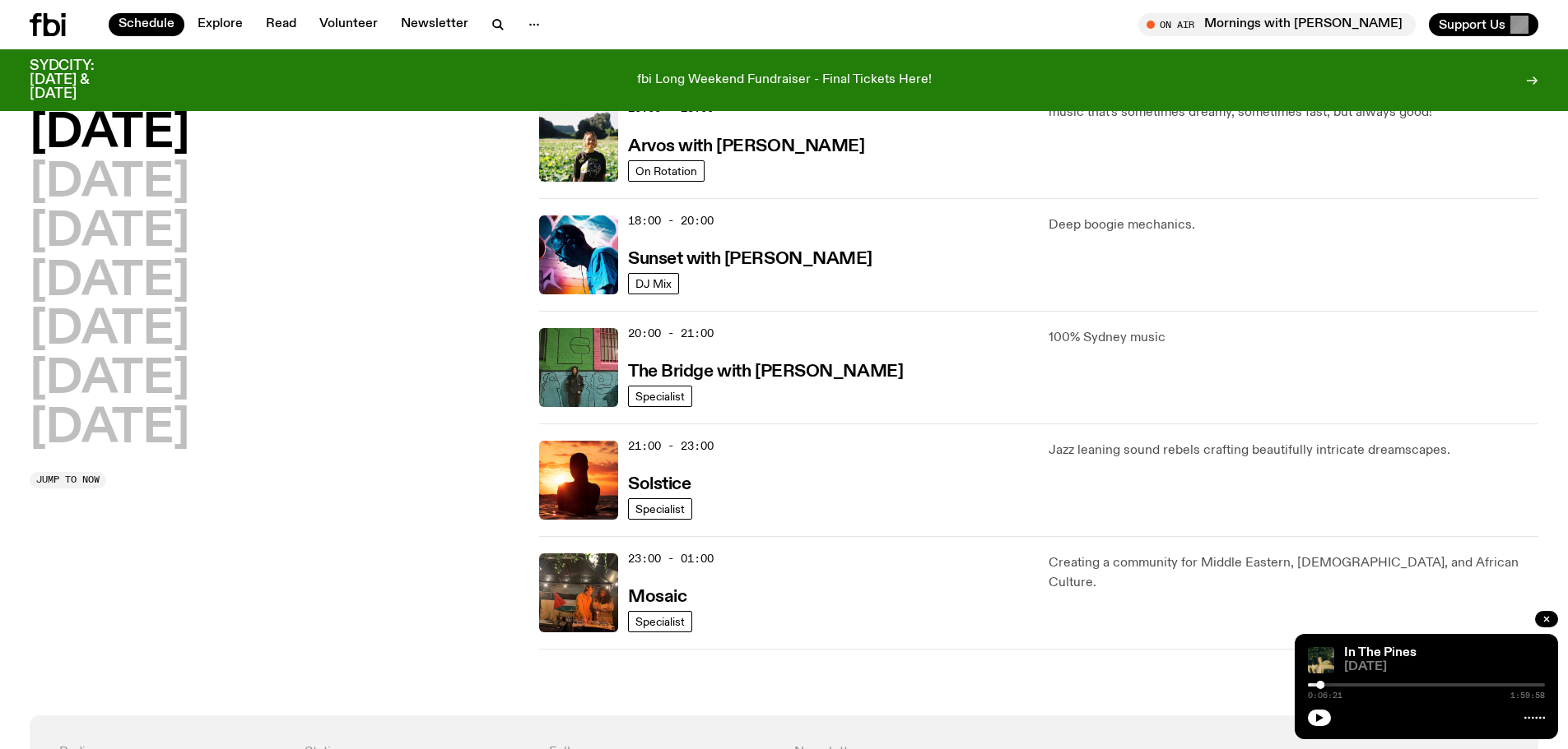
scroll to position [511, 0]
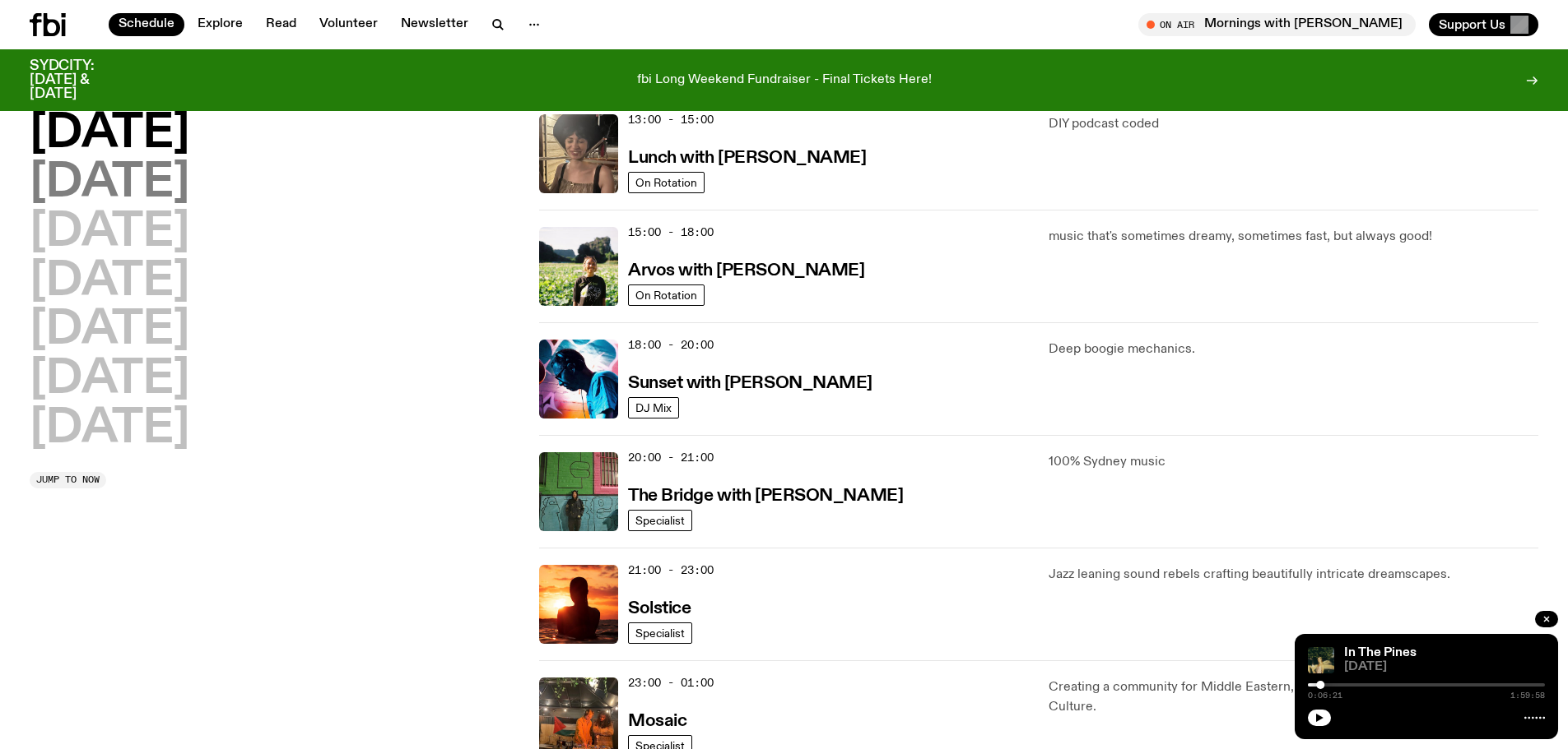
click at [177, 193] on h2 "[DATE]" at bounding box center [109, 183] width 160 height 46
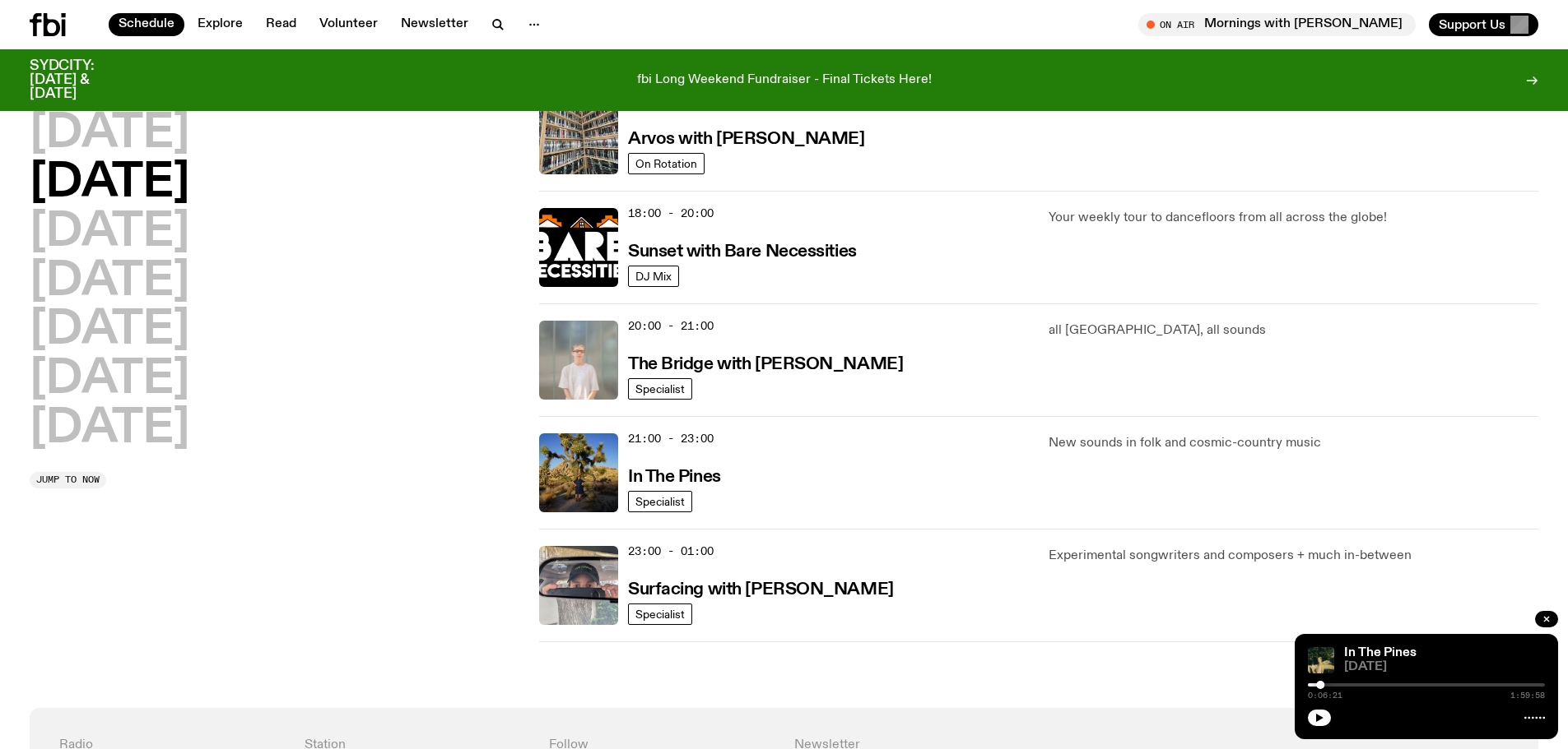
scroll to position [536, 0]
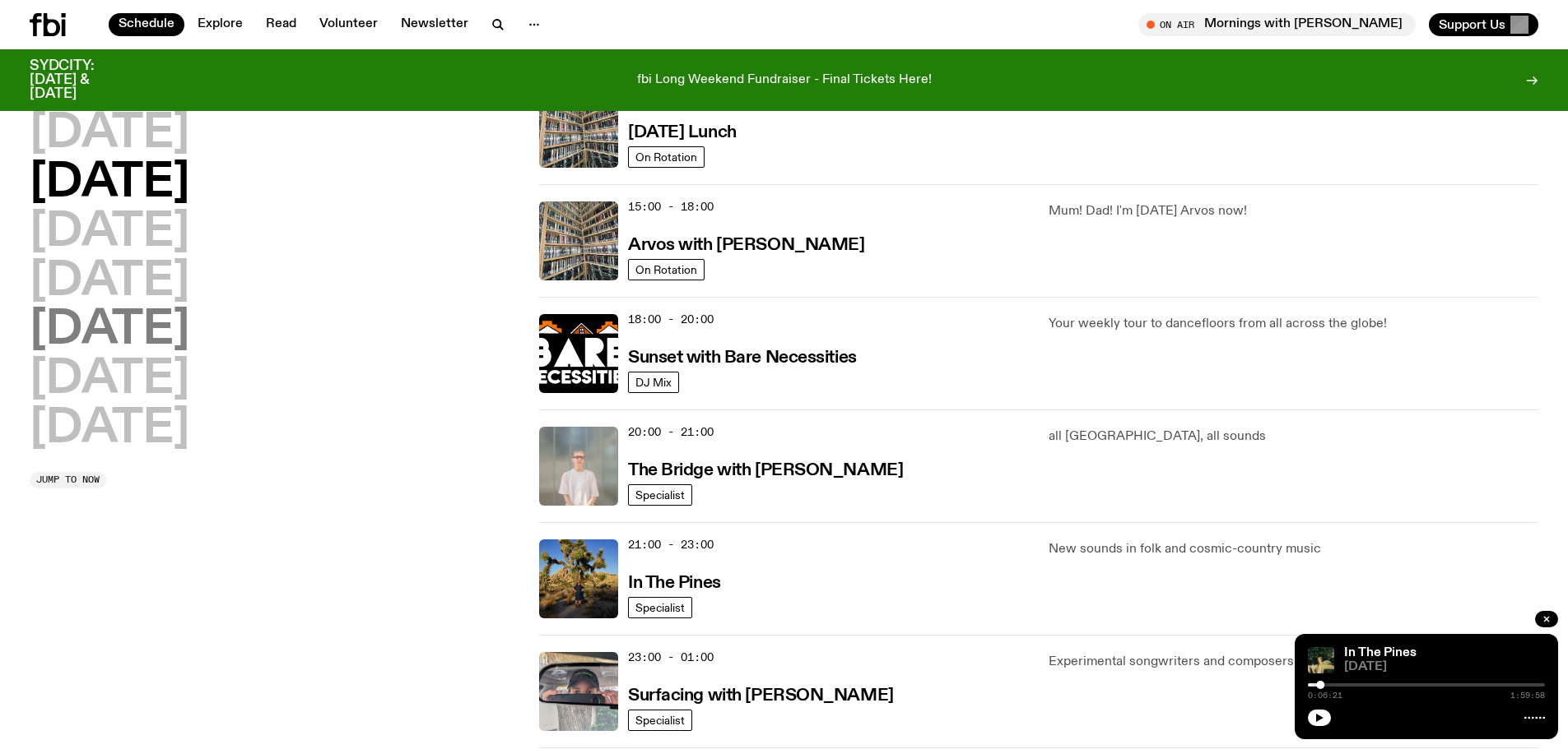
click at [150, 345] on h2 "[DATE]" at bounding box center [109, 330] width 160 height 46
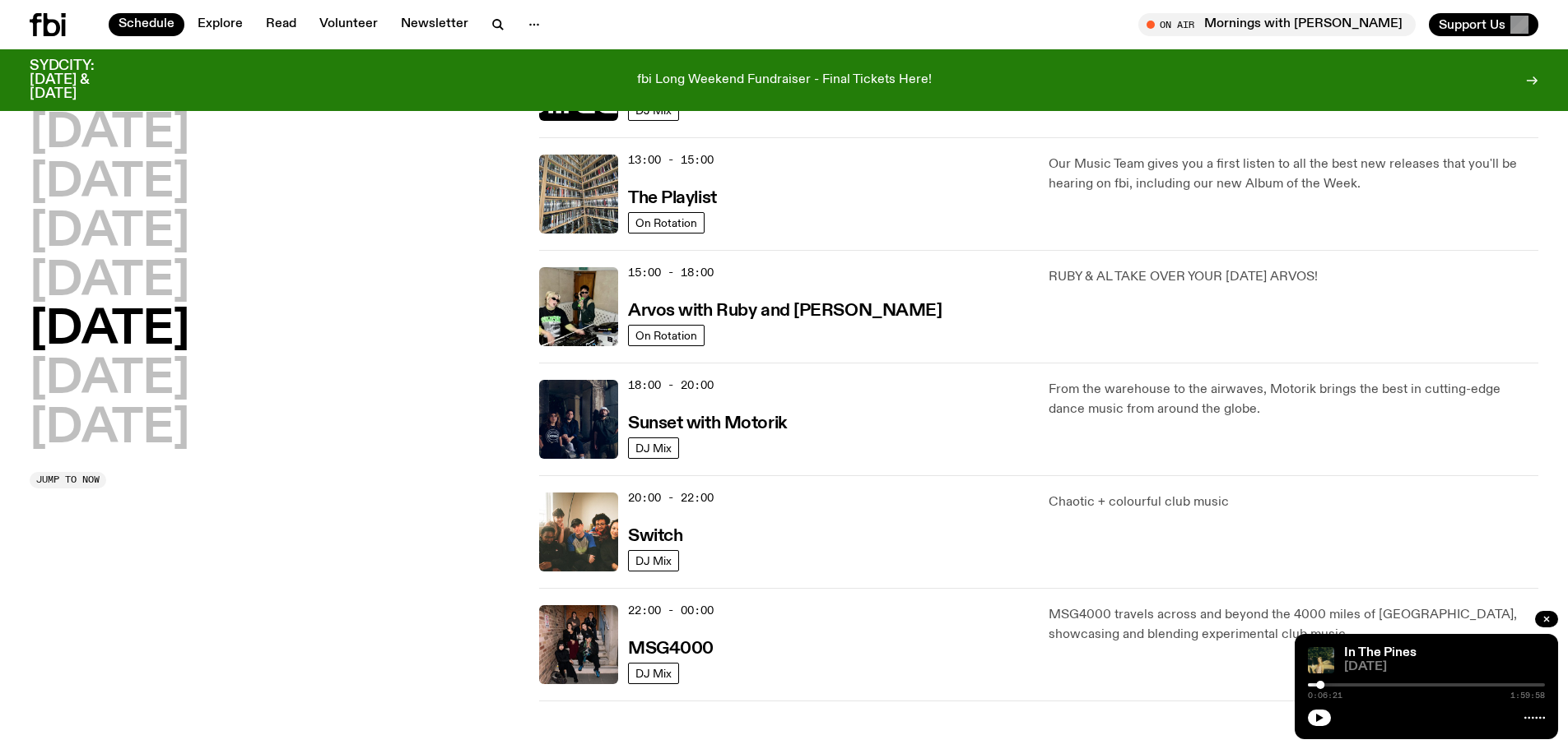
scroll to position [474, 0]
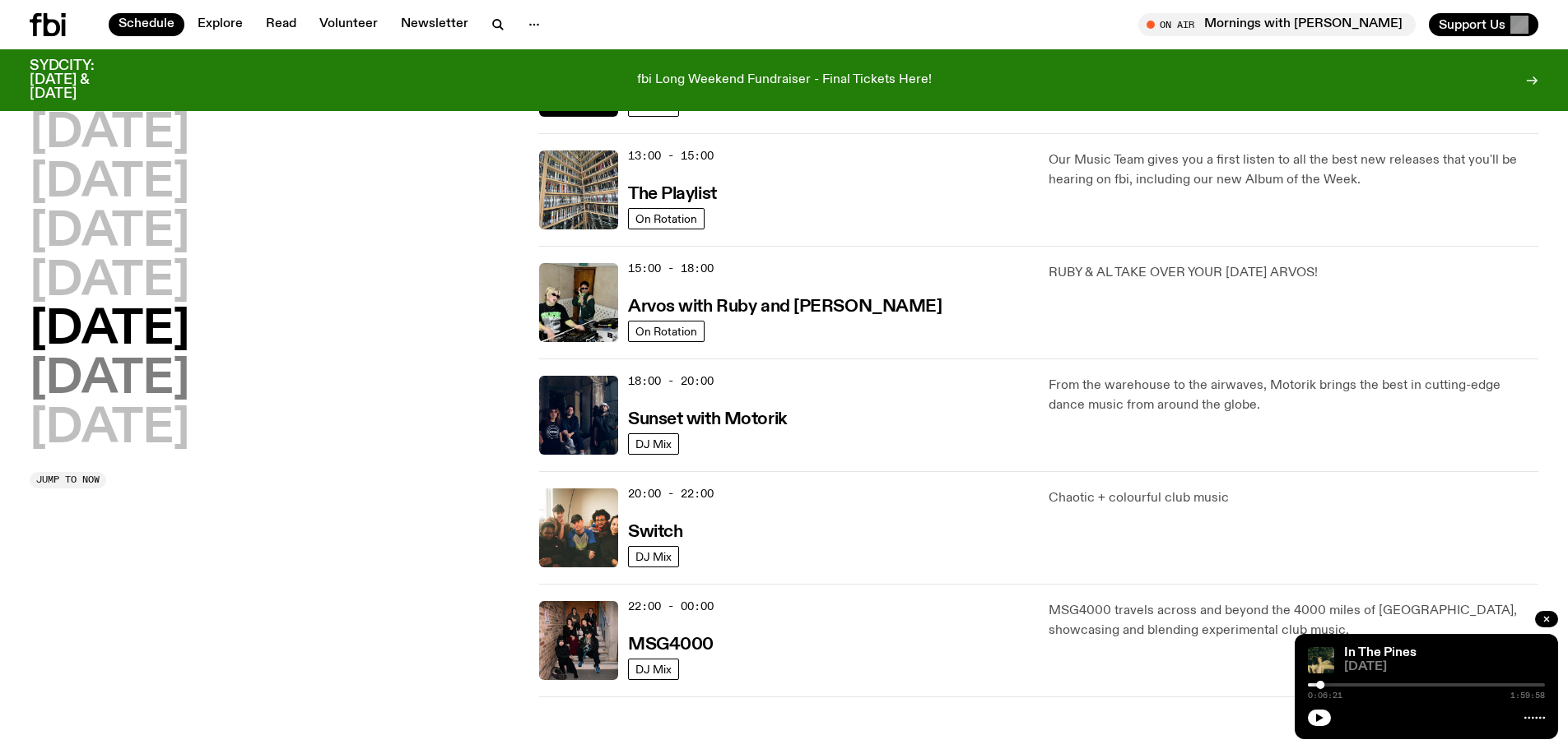
click at [131, 389] on h2 "[DATE]" at bounding box center [109, 380] width 160 height 46
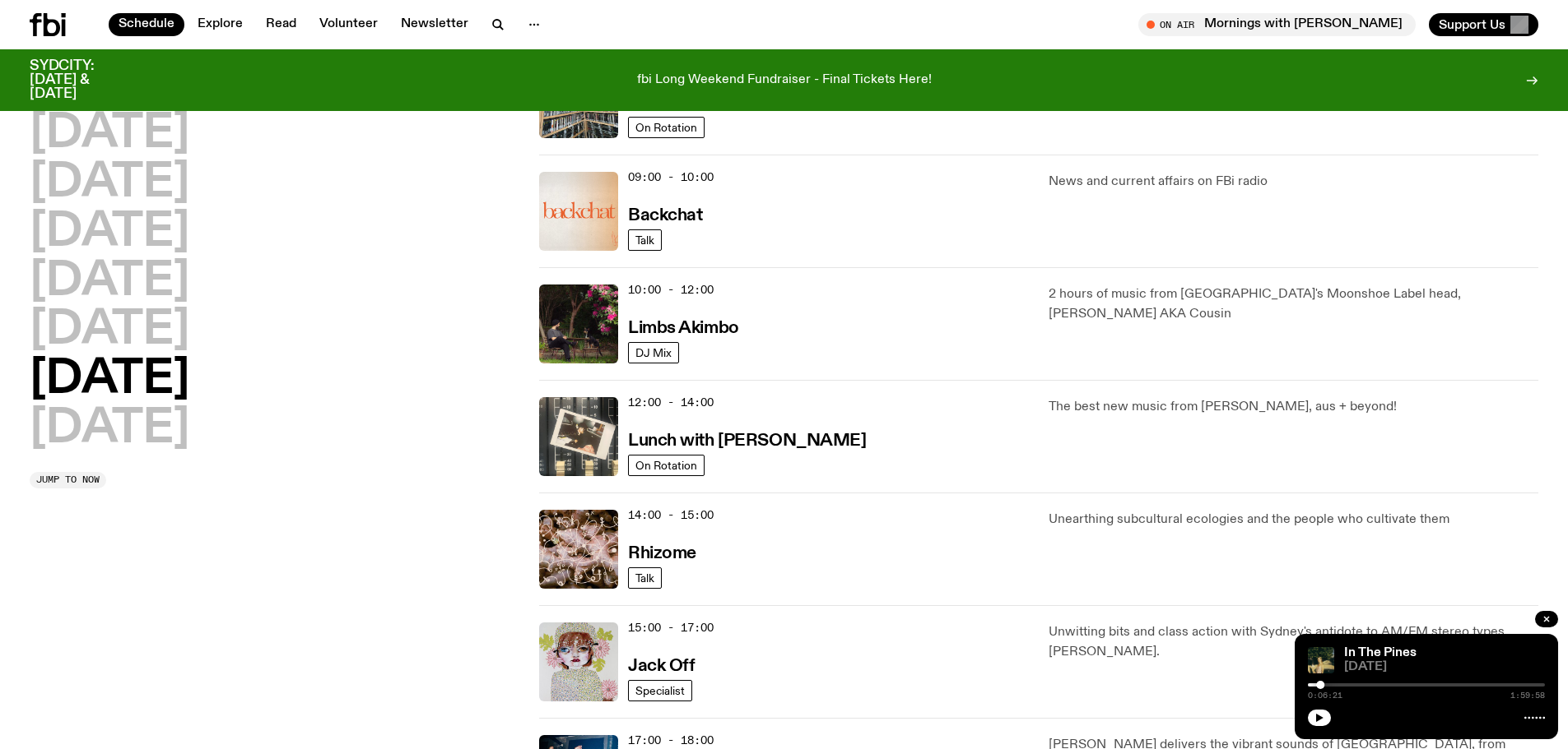
scroll to position [0, 0]
